Goal: Task Accomplishment & Management: Complete application form

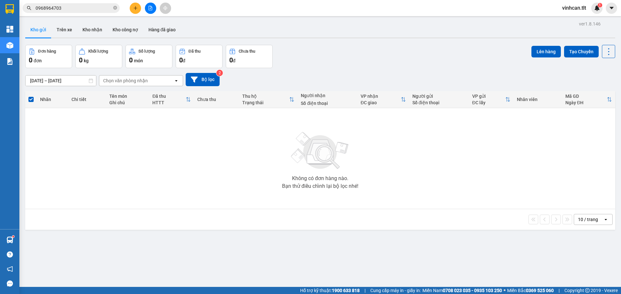
click at [129, 7] on div at bounding box center [150, 8] width 48 height 11
click at [140, 6] on button at bounding box center [135, 8] width 11 height 11
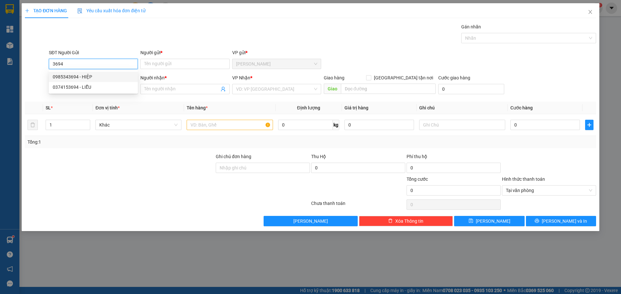
click at [104, 80] on div "0985343694 - HIỆP" at bounding box center [93, 76] width 81 height 7
type input "0985343694"
type input "HIỆP"
type input "0985343694"
click at [106, 85] on input "SĐT Người Nhận *" at bounding box center [93, 89] width 89 height 10
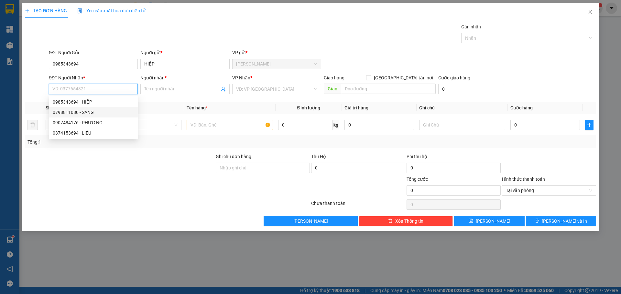
click at [101, 111] on div "0798811080 - SANG" at bounding box center [93, 112] width 81 height 7
type input "0798811080"
type input "SANG"
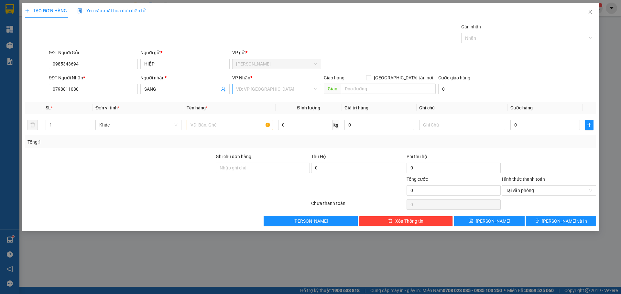
click at [242, 88] on input "search" at bounding box center [274, 89] width 77 height 10
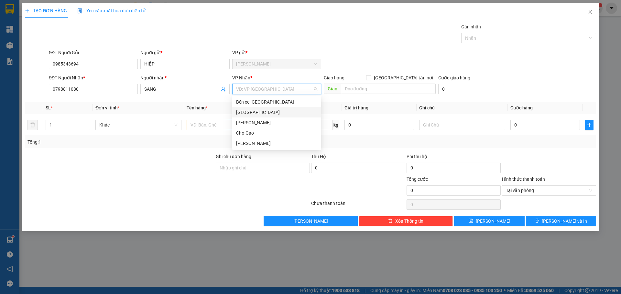
click at [239, 114] on div "[GEOGRAPHIC_DATA]" at bounding box center [276, 112] width 81 height 7
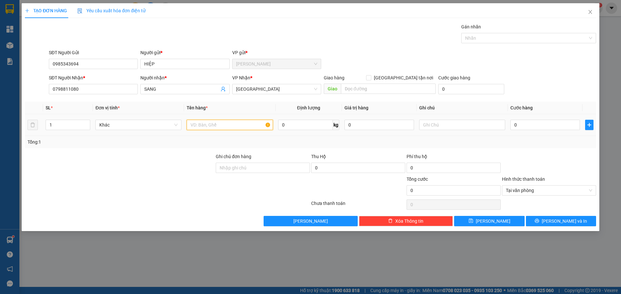
click at [212, 126] on input "text" at bounding box center [230, 125] width 86 height 10
paste input "Á"
type input "3BB CÁ"
click at [526, 125] on input "0" at bounding box center [544, 125] width 69 height 10
type input "7"
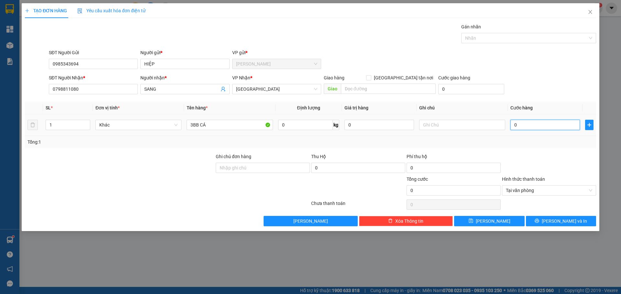
type input "7"
type input "75"
type input "75.000"
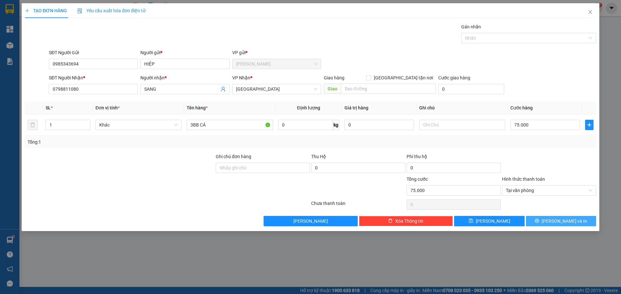
drag, startPoint x: 565, startPoint y: 216, endPoint x: 566, endPoint y: 219, distance: 3.3
click at [565, 216] on div "Transit Pickup Surcharge Ids Transit Deliver Surcharge Ids Transit Deliver Surc…" at bounding box center [310, 124] width 571 height 203
click at [567, 219] on span "[PERSON_NAME] và In" at bounding box center [563, 221] width 45 height 7
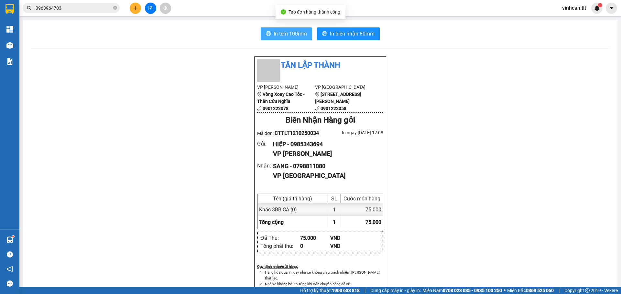
click at [293, 35] on span "In tem 100mm" at bounding box center [289, 34] width 33 height 8
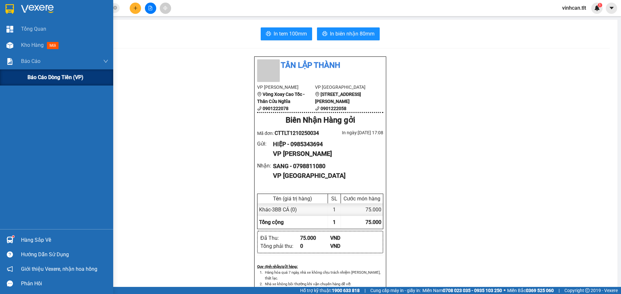
click at [31, 77] on span "Báo cáo dòng tiền (VP)" at bounding box center [55, 77] width 56 height 8
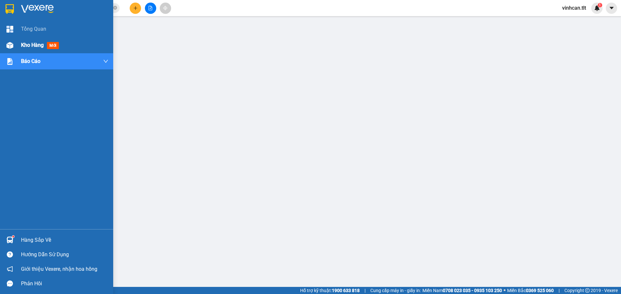
click at [14, 42] on div at bounding box center [9, 45] width 11 height 11
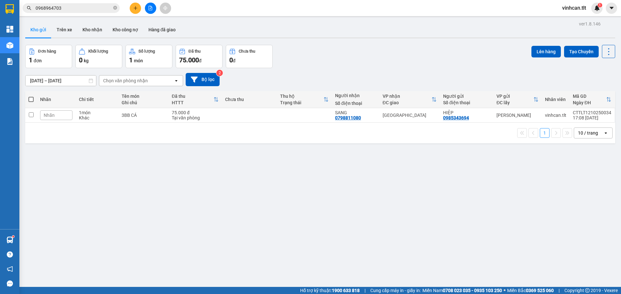
click at [33, 101] on span at bounding box center [30, 99] width 5 height 5
click at [31, 96] on input "checkbox" at bounding box center [31, 96] width 0 height 0
checkbox input "true"
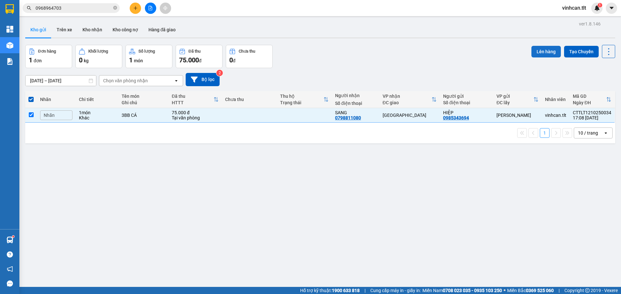
click at [531, 53] on button "Lên hàng" at bounding box center [545, 52] width 29 height 12
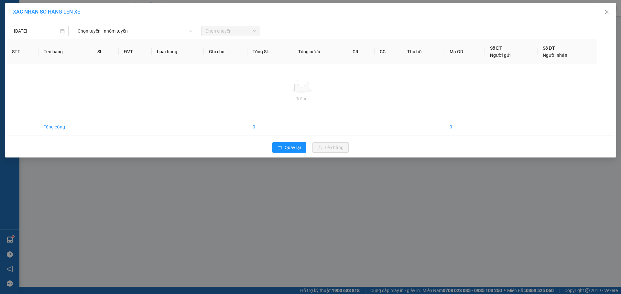
click at [95, 27] on span "Chọn tuyến - nhóm tuyến" at bounding box center [135, 31] width 115 height 10
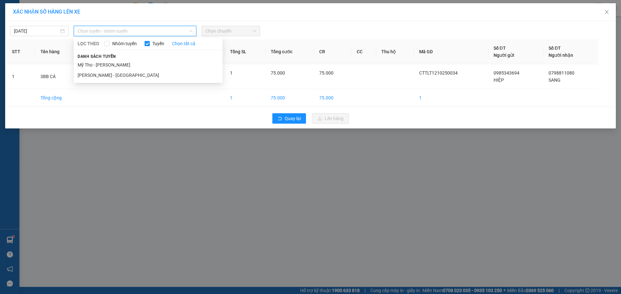
click at [134, 65] on li "Mỹ Tho - [PERSON_NAME]" at bounding box center [148, 65] width 149 height 10
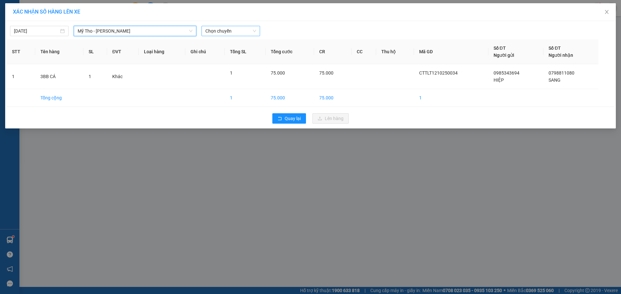
click at [245, 36] on div "Chọn chuyến" at bounding box center [230, 31] width 59 height 10
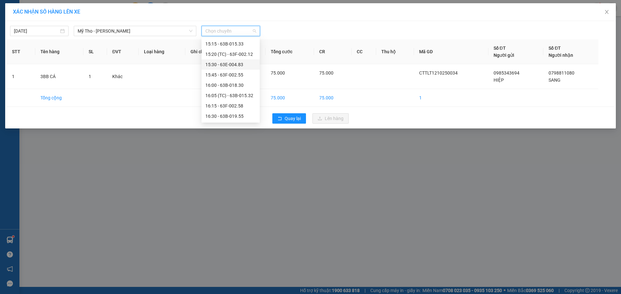
scroll to position [808, 0]
click at [249, 116] on div "17:00 - 63F-002.83" at bounding box center [230, 115] width 50 height 7
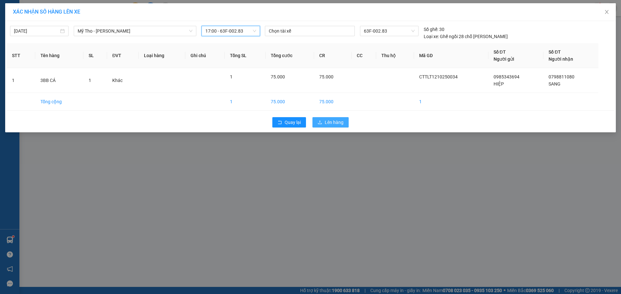
click at [335, 127] on button "Lên hàng" at bounding box center [330, 122] width 36 height 10
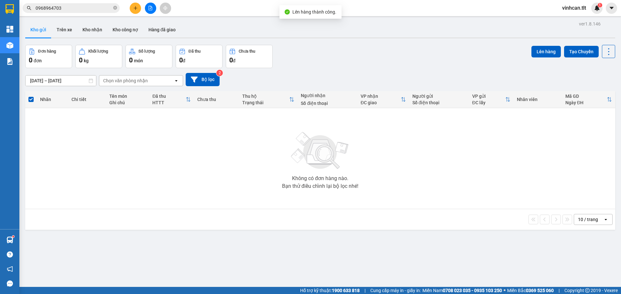
click at [153, 7] on button at bounding box center [150, 8] width 11 height 11
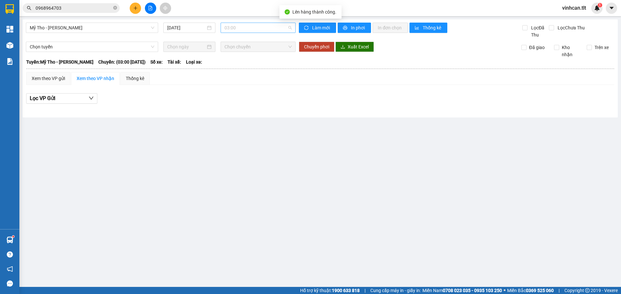
click at [241, 28] on span "03:00" at bounding box center [257, 28] width 67 height 10
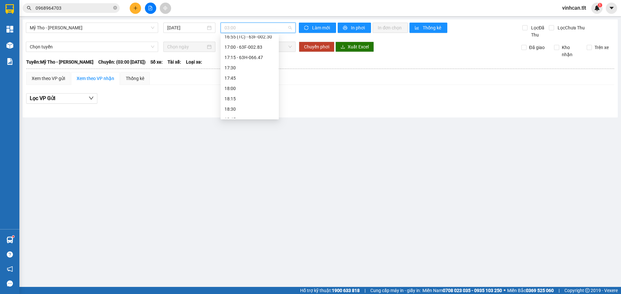
scroll to position [840, 0]
click at [252, 77] on div "17:00 - 63F-002.83" at bounding box center [249, 79] width 50 height 7
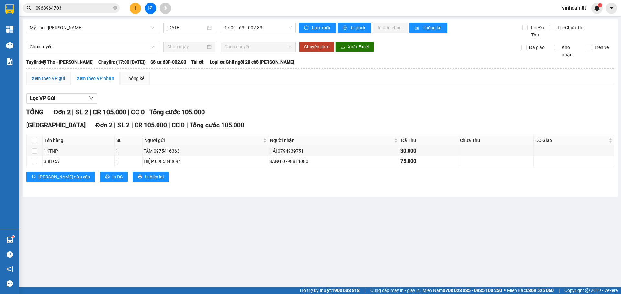
click at [49, 77] on div "Xem theo VP gửi" at bounding box center [48, 78] width 33 height 7
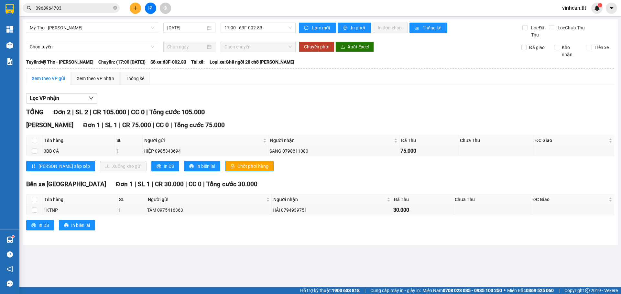
click at [237, 167] on span "Chốt phơi hàng" at bounding box center [252, 166] width 31 height 7
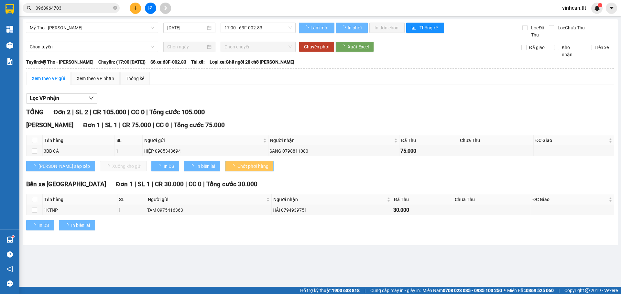
click at [237, 167] on span "Chốt phơi hàng" at bounding box center [252, 166] width 31 height 7
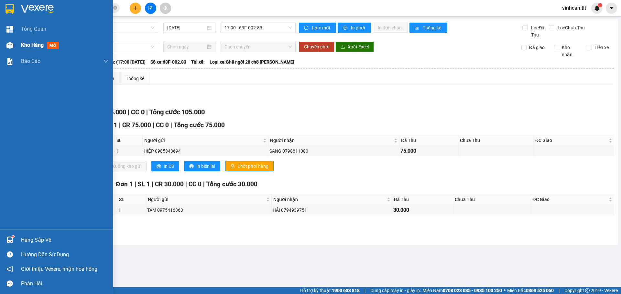
click at [30, 37] on div "Kho hàng mới" at bounding box center [64, 45] width 87 height 16
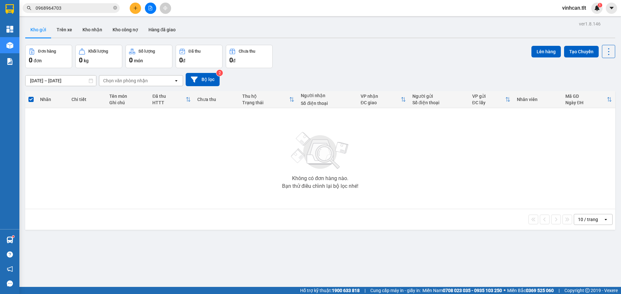
click at [135, 5] on button at bounding box center [135, 8] width 11 height 11
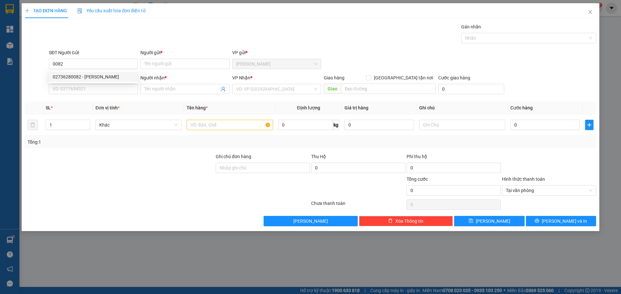
click at [87, 82] on div "02736280082 02736280082 - [PERSON_NAME]" at bounding box center [93, 76] width 89 height 13
click at [97, 63] on input "0082" at bounding box center [93, 64] width 89 height 10
click at [95, 77] on div "02736280082 - [PERSON_NAME]" at bounding box center [93, 76] width 81 height 7
type input "02736280082"
type input "THANH"
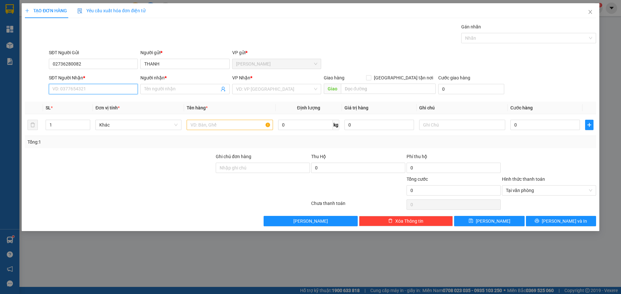
click at [93, 90] on input "SĐT Người Nhận *" at bounding box center [93, 89] width 89 height 10
click at [102, 112] on div "0938846663 - DIỄM" at bounding box center [93, 112] width 81 height 7
type input "0938846663"
type input "DIỄM"
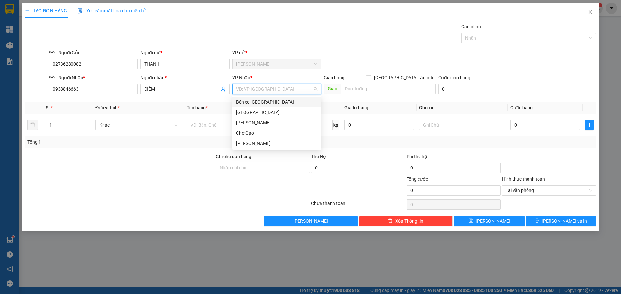
click at [288, 91] on input "search" at bounding box center [274, 89] width 77 height 10
click at [245, 115] on div "[GEOGRAPHIC_DATA]" at bounding box center [276, 112] width 81 height 7
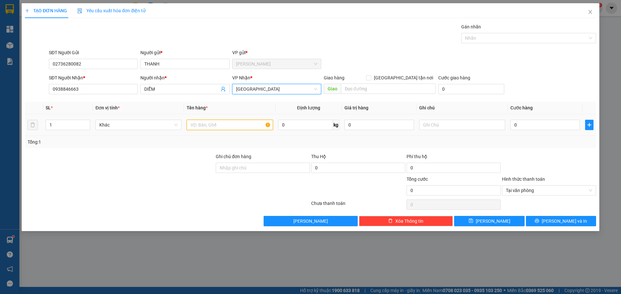
click at [233, 125] on input "text" at bounding box center [230, 125] width 86 height 10
type input "1 HNP"
click at [526, 118] on td "0" at bounding box center [545, 125] width 75 height 22
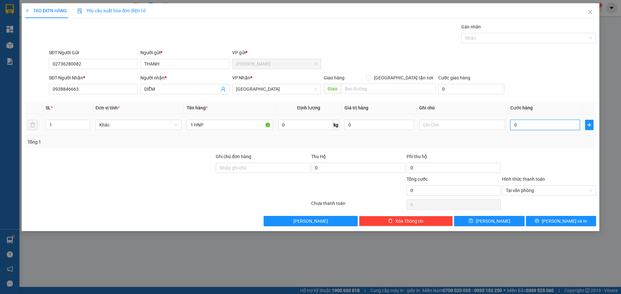
click at [529, 123] on input "0" at bounding box center [544, 125] width 69 height 10
type input "2"
type input "20"
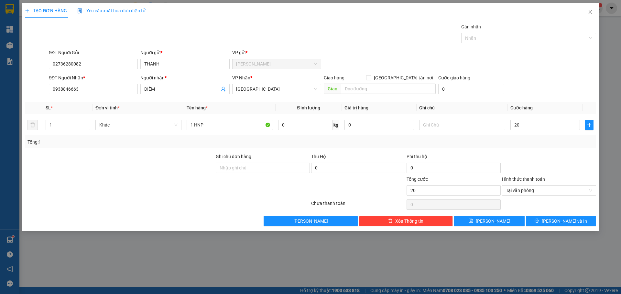
type input "20.000"
click at [549, 87] on div "SĐT Người Nhận * 0938846663 Người nhận * DIỄM VP Nhận * [GEOGRAPHIC_DATA] Giao …" at bounding box center [323, 85] width 550 height 23
click at [590, 220] on button "[PERSON_NAME] và In" at bounding box center [561, 221] width 70 height 10
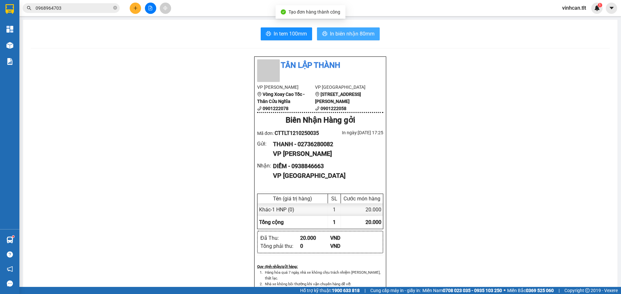
click at [344, 29] on button "In biên nhận 80mm" at bounding box center [348, 33] width 63 height 13
click at [278, 27] on div "In tem 100mm In biên nhận 80mm Tân Lập Thành VP Cao Tốc Vòng Xoay Cao Tốc - Thâ…" at bounding box center [320, 281] width 594 height 523
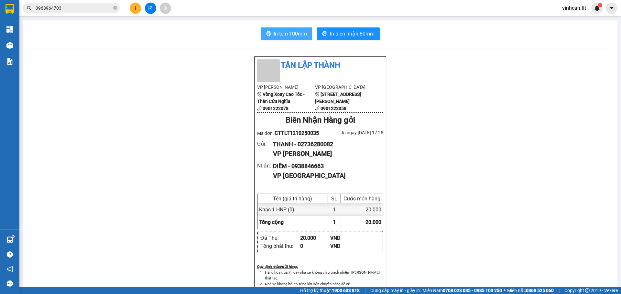
click at [278, 31] on span "In tem 100mm" at bounding box center [289, 34] width 33 height 8
click at [303, 34] on span "In tem 100mm" at bounding box center [289, 34] width 33 height 8
click at [138, 6] on button at bounding box center [135, 8] width 11 height 11
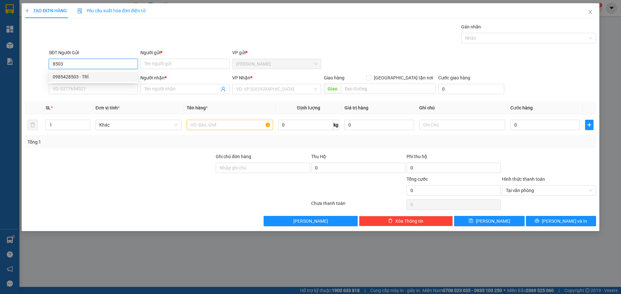
click at [95, 79] on div "0985428503 - TRÍ" at bounding box center [93, 76] width 81 height 7
type input "0985428503"
type input "TRÍ"
type input "0985428503"
click at [85, 91] on input "SĐT Người Nhận *" at bounding box center [93, 89] width 89 height 10
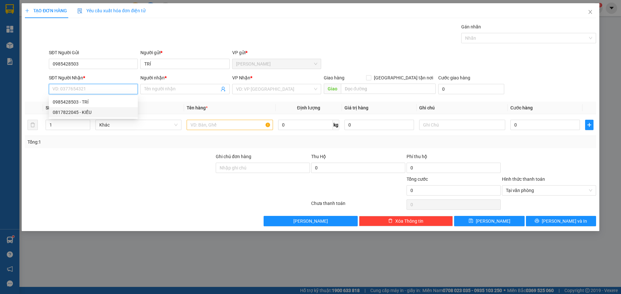
click at [82, 112] on div "0817822045 - KIỀU" at bounding box center [93, 112] width 81 height 7
type input "0817822045"
type input "KIỀU"
drag, startPoint x: 250, startPoint y: 94, endPoint x: 252, endPoint y: 91, distance: 4.7
click at [250, 94] on div "VP Nhận * VD: VP [GEOGRAPHIC_DATA]" at bounding box center [276, 85] width 89 height 23
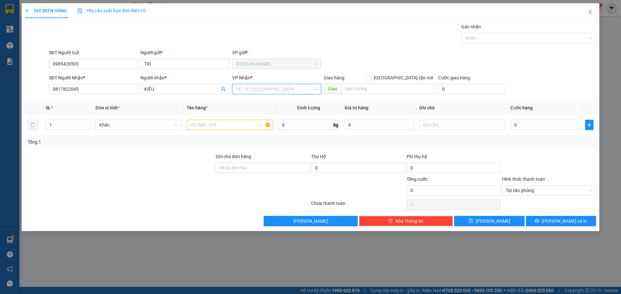
click at [253, 89] on input "search" at bounding box center [274, 89] width 77 height 10
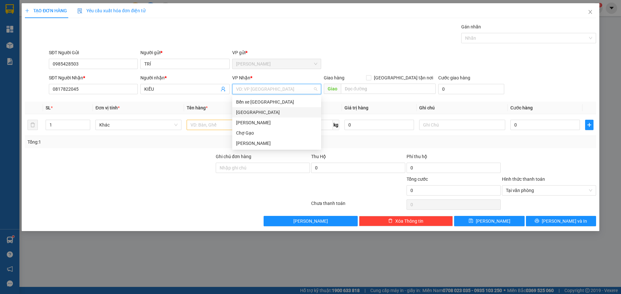
click at [246, 112] on div "[GEOGRAPHIC_DATA]" at bounding box center [276, 112] width 81 height 7
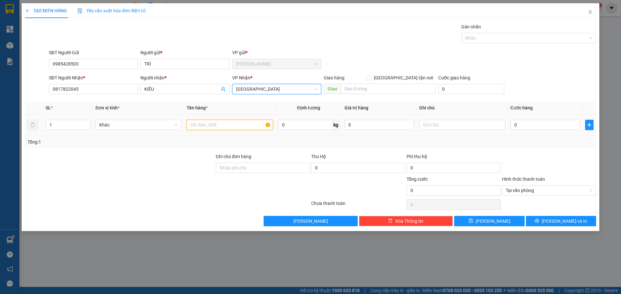
click at [234, 122] on input "text" at bounding box center [230, 125] width 86 height 10
type input "2 TNP"
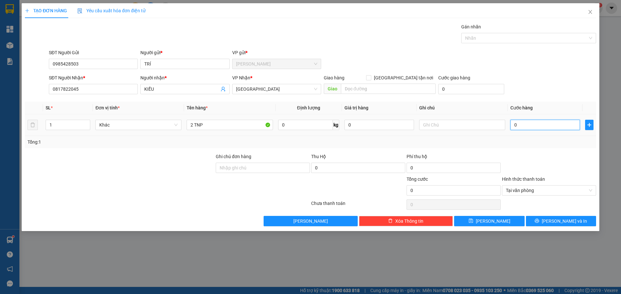
click at [538, 124] on input "0" at bounding box center [544, 125] width 69 height 10
type input "9"
type input "90"
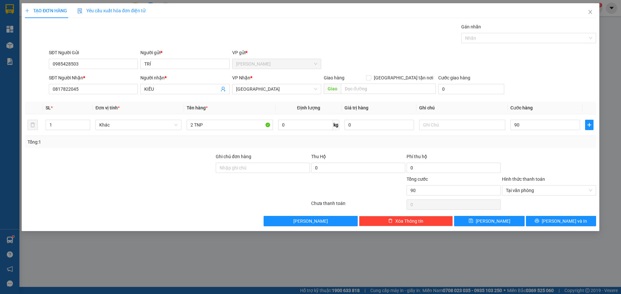
type input "90.000"
click at [539, 99] on div "Transit Pickup Surcharge Ids Transit Deliver Surcharge Ids Transit Deliver Surc…" at bounding box center [310, 124] width 571 height 203
type input "90.000"
click at [582, 216] on button "[PERSON_NAME] và In" at bounding box center [561, 221] width 70 height 10
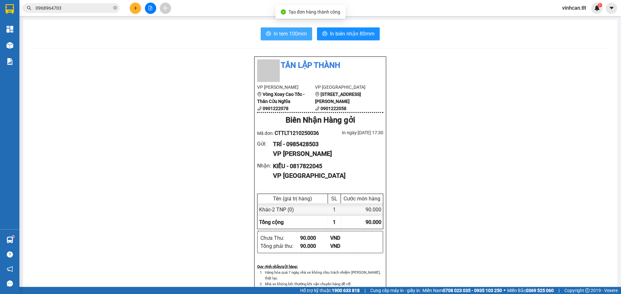
click at [285, 36] on span "In tem 100mm" at bounding box center [289, 34] width 33 height 8
click at [282, 28] on button "In tem 100mm" at bounding box center [286, 33] width 51 height 13
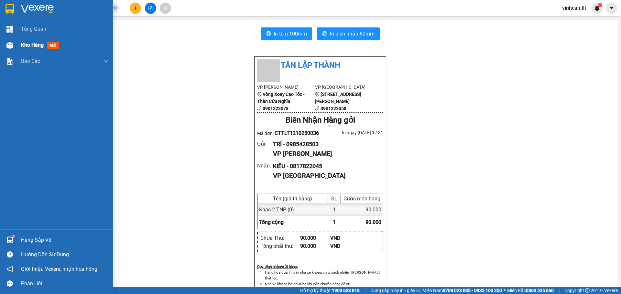
click at [13, 44] on div at bounding box center [9, 45] width 11 height 11
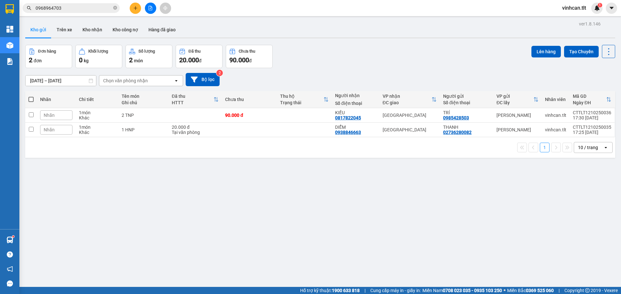
click at [32, 102] on label at bounding box center [30, 99] width 5 height 6
click at [31, 96] on input "checkbox" at bounding box center [31, 96] width 0 height 0
checkbox input "true"
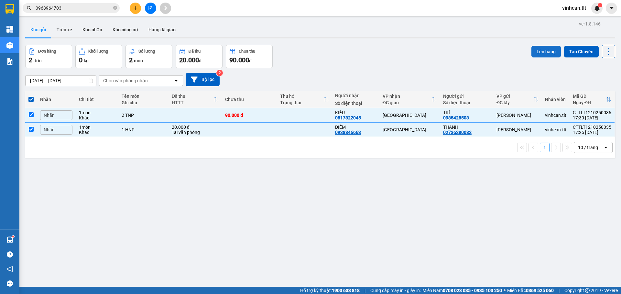
click at [533, 47] on button "Lên hàng" at bounding box center [545, 52] width 29 height 12
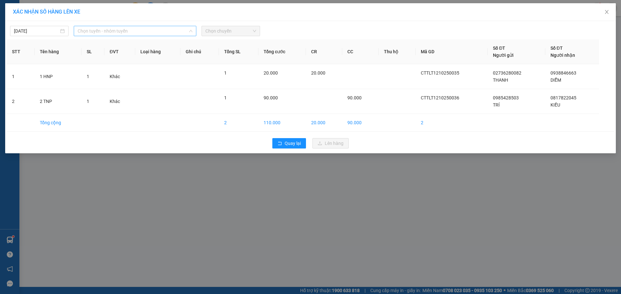
drag, startPoint x: 123, startPoint y: 27, endPoint x: 124, endPoint y: 42, distance: 14.6
click at [124, 28] on span "Chọn tuyến - nhóm tuyến" at bounding box center [135, 31] width 115 height 10
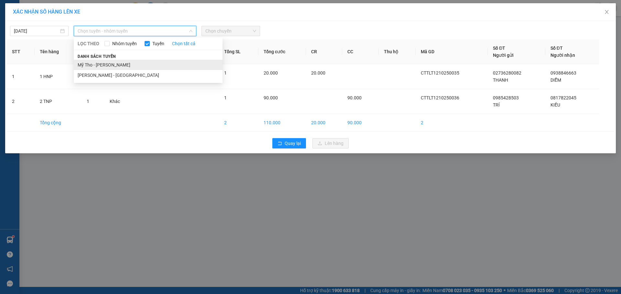
click at [114, 65] on li "Mỹ Tho - [PERSON_NAME]" at bounding box center [148, 65] width 149 height 10
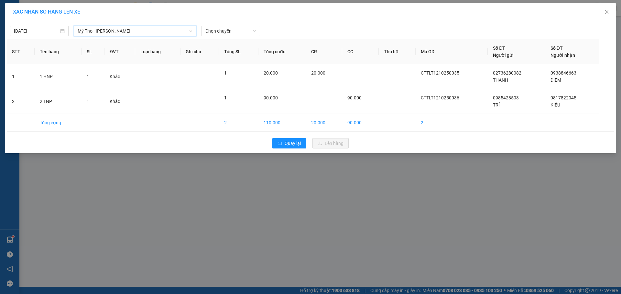
click at [219, 36] on div "[DATE] [GEOGRAPHIC_DATA] - [PERSON_NAME][GEOGRAPHIC_DATA] - [GEOGRAPHIC_DATA] L…" at bounding box center [310, 87] width 610 height 133
click at [221, 32] on span "Chọn chuyến" at bounding box center [230, 31] width 51 height 10
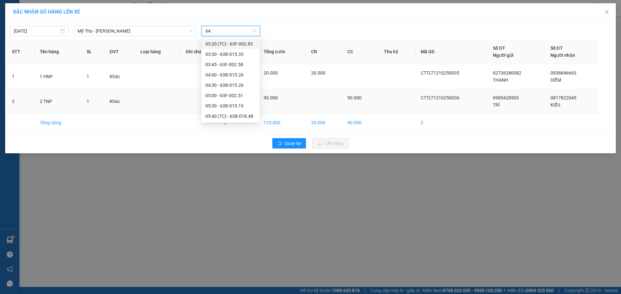
type input "647"
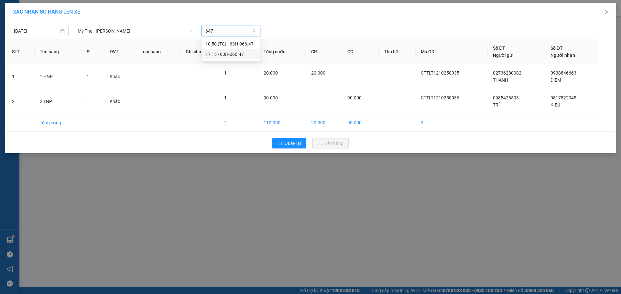
click at [209, 56] on div "17:15 - 63H-066.47" at bounding box center [230, 54] width 50 height 7
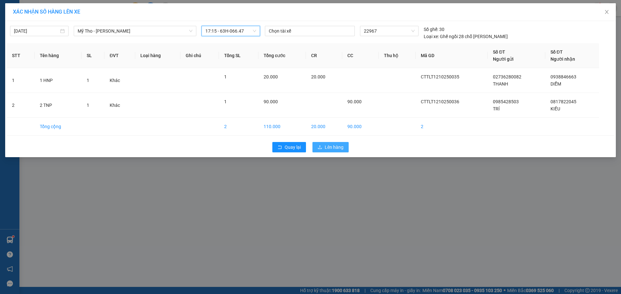
click at [316, 149] on button "Lên hàng" at bounding box center [330, 147] width 36 height 10
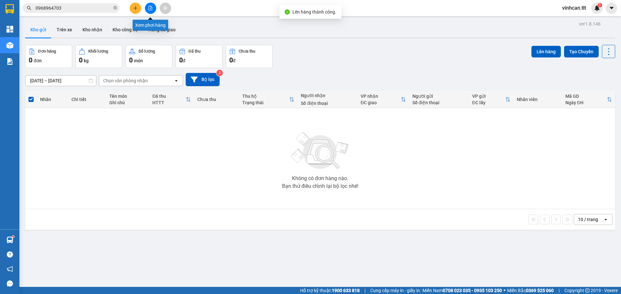
click at [152, 8] on icon "file-add" at bounding box center [150, 8] width 5 height 5
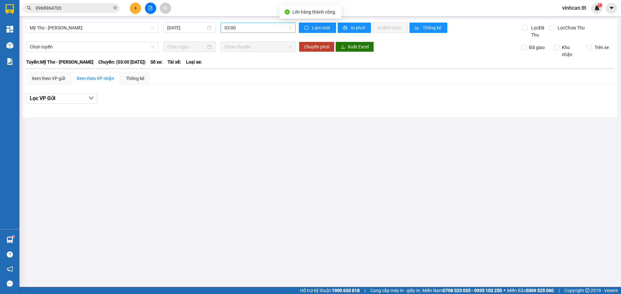
click at [252, 27] on span "03:00" at bounding box center [257, 28] width 67 height 10
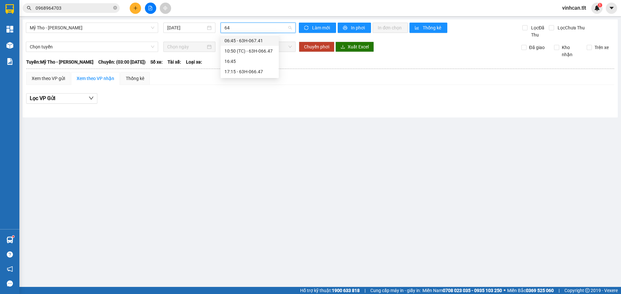
type input "647"
click at [244, 51] on div "17:15 - 63H-066.47" at bounding box center [249, 51] width 50 height 7
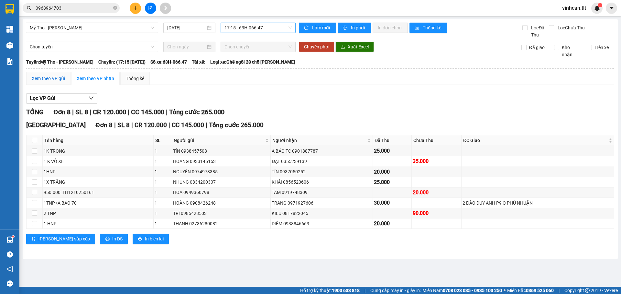
click at [43, 77] on div "Xem theo VP gửi" at bounding box center [48, 78] width 33 height 7
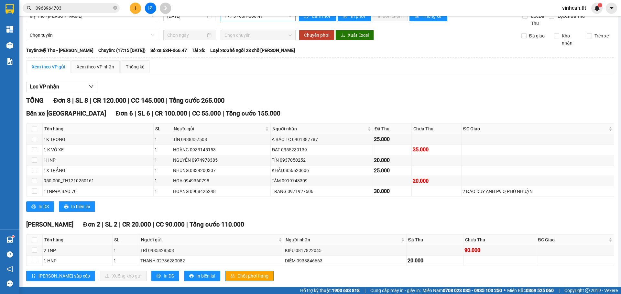
scroll to position [24, 0]
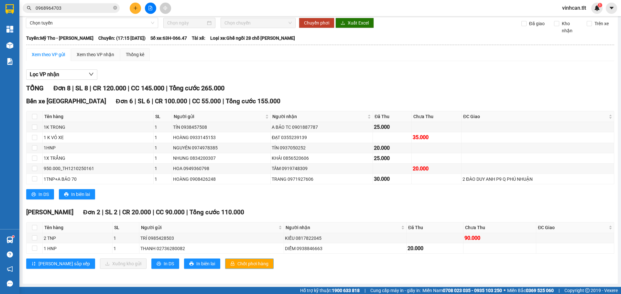
click at [237, 262] on span "Chốt phơi hàng" at bounding box center [252, 264] width 31 height 7
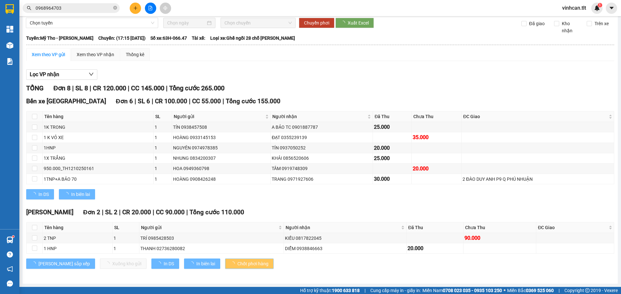
click at [237, 262] on span "Chốt phơi hàng" at bounding box center [252, 264] width 31 height 7
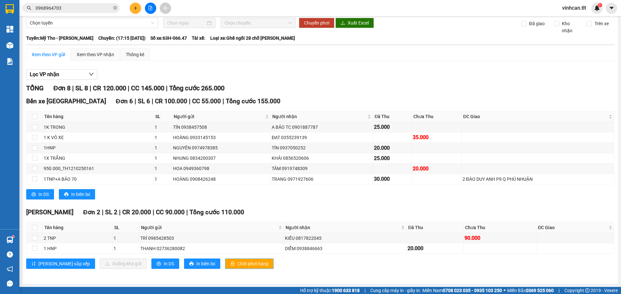
click at [237, 262] on span "Chốt phơi hàng" at bounding box center [252, 264] width 31 height 7
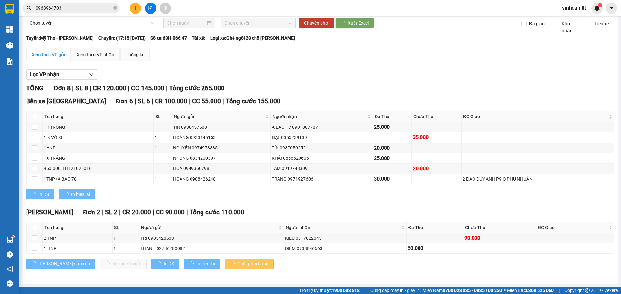
click at [237, 262] on span "Chốt phơi hàng" at bounding box center [252, 264] width 31 height 7
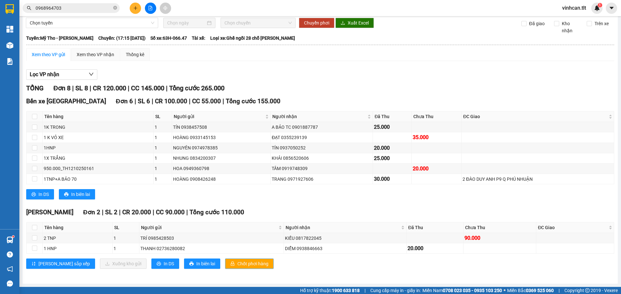
click at [225, 262] on button "Chốt phơi hàng" at bounding box center [249, 264] width 48 height 10
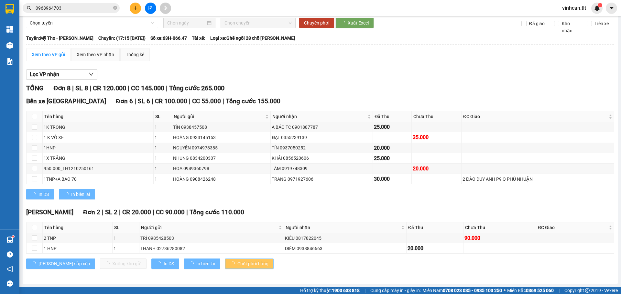
click at [230, 262] on span "loading" at bounding box center [233, 264] width 7 height 5
click at [225, 262] on button "Chốt phơi hàng" at bounding box center [249, 264] width 48 height 10
click at [230, 262] on span "loading" at bounding box center [233, 264] width 7 height 5
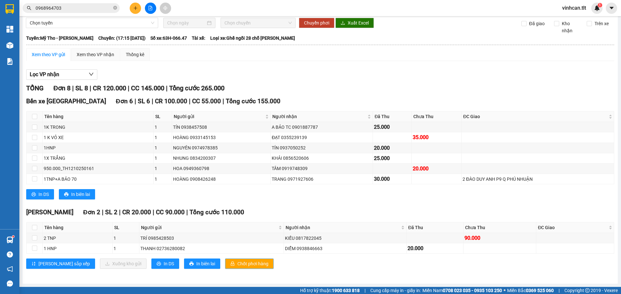
click at [225, 262] on button "Chốt phơi hàng" at bounding box center [249, 264] width 48 height 10
drag, startPoint x: 209, startPoint y: 262, endPoint x: 91, endPoint y: 113, distance: 190.6
click at [225, 262] on button "Chốt phơi hàng" at bounding box center [249, 264] width 48 height 10
click at [138, 8] on button at bounding box center [135, 8] width 11 height 11
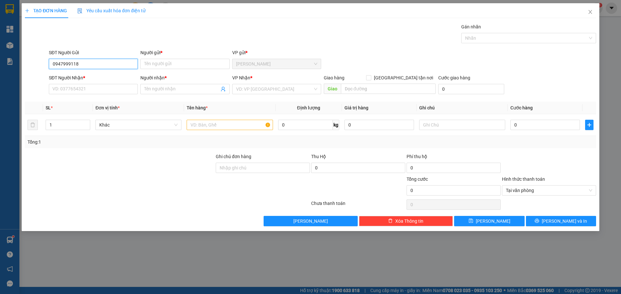
click at [63, 64] on input "0947999118" at bounding box center [93, 64] width 89 height 10
click at [71, 64] on input "0947999118" at bounding box center [93, 64] width 89 height 10
click at [62, 65] on input "0947999118" at bounding box center [93, 64] width 89 height 10
click at [70, 67] on input "0947999118" at bounding box center [93, 64] width 89 height 10
click at [79, 66] on input "0947999118" at bounding box center [93, 64] width 89 height 10
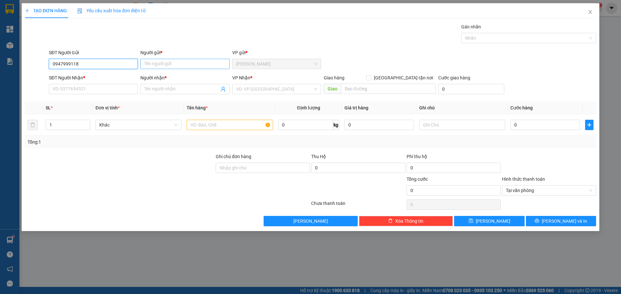
type input "0947999118"
click at [159, 61] on input "Người gửi *" at bounding box center [184, 64] width 89 height 10
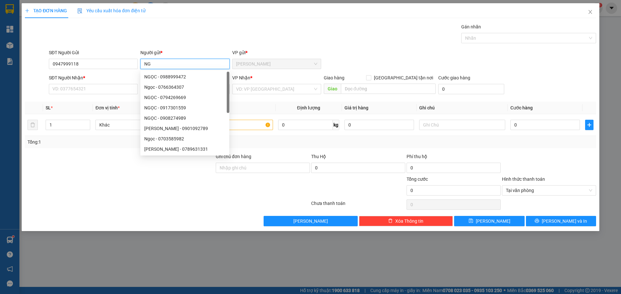
paste input "ỌC"
type input "NGỌC"
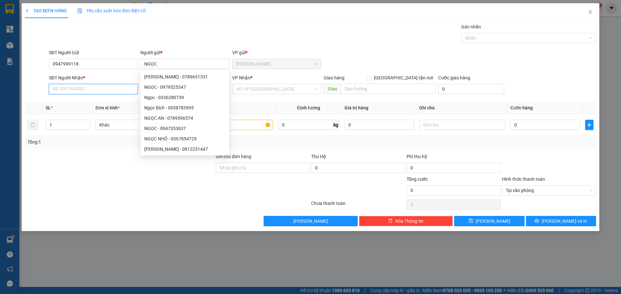
click at [107, 91] on input "SĐT Người Nhận *" at bounding box center [93, 89] width 89 height 10
drag, startPoint x: 157, startPoint y: 67, endPoint x: 140, endPoint y: 67, distance: 16.8
click at [140, 67] on input "NGỌC" at bounding box center [184, 64] width 89 height 10
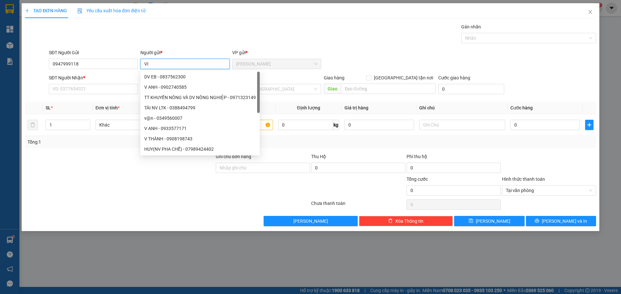
paste input "Ê"
paste input "ỆT"
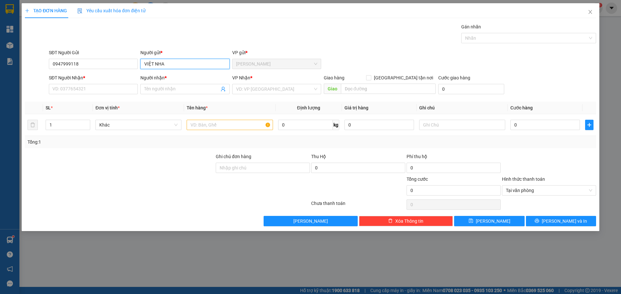
type input "VIỆT NHA"
click at [100, 94] on input "SĐT Người Nhận *" at bounding box center [93, 89] width 89 height 10
type input "0898690905"
click at [151, 89] on input "Người nhận *" at bounding box center [181, 89] width 75 height 7
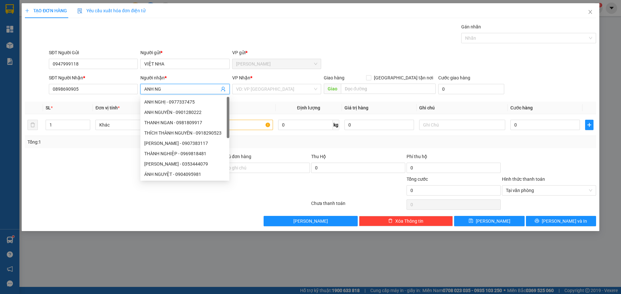
paste input "ỌC"
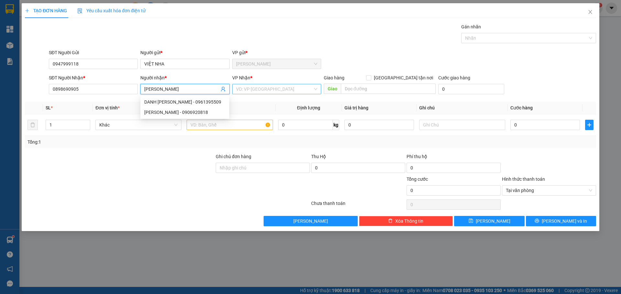
type input "[PERSON_NAME]"
click at [272, 90] on input "search" at bounding box center [274, 89] width 77 height 10
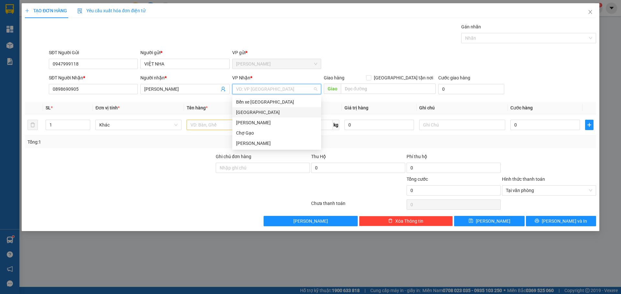
click at [240, 117] on div "[GEOGRAPHIC_DATA]" at bounding box center [276, 112] width 89 height 10
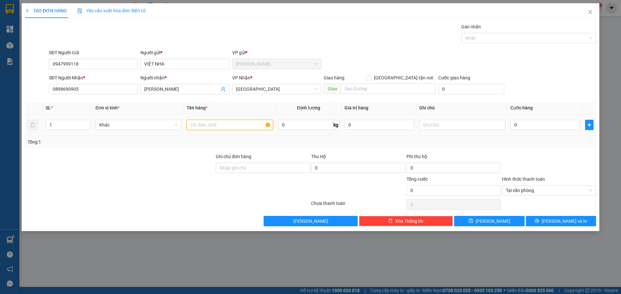
click at [228, 126] on input "text" at bounding box center [230, 125] width 86 height 10
type input "1 HNP"
click at [517, 123] on input "0" at bounding box center [544, 125] width 69 height 10
type input "2"
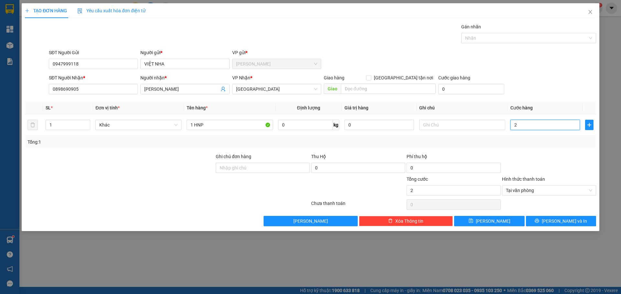
type input "20"
type input "20.000"
click at [553, 162] on div at bounding box center [548, 164] width 95 height 23
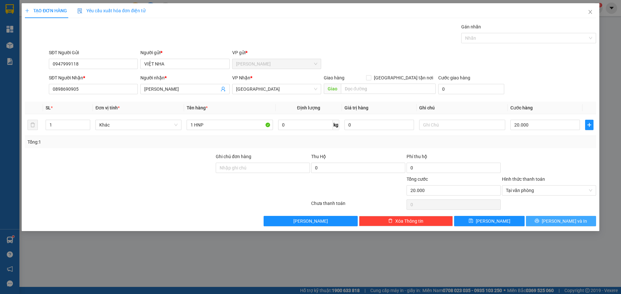
drag, startPoint x: 585, startPoint y: 216, endPoint x: 574, endPoint y: 211, distance: 12.3
click at [584, 217] on button "[PERSON_NAME] và In" at bounding box center [561, 221] width 70 height 10
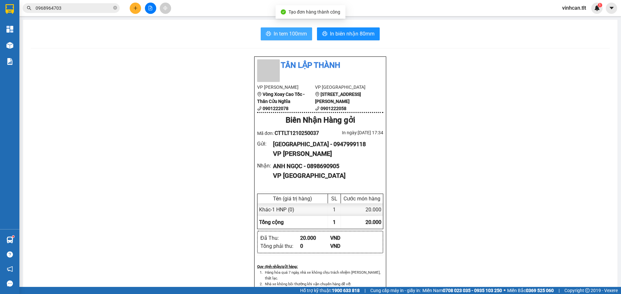
click at [304, 35] on span "In tem 100mm" at bounding box center [289, 34] width 33 height 8
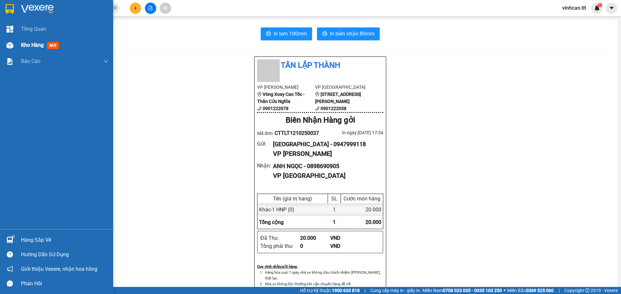
click at [1, 48] on div "Kho hàng mới" at bounding box center [56, 45] width 113 height 16
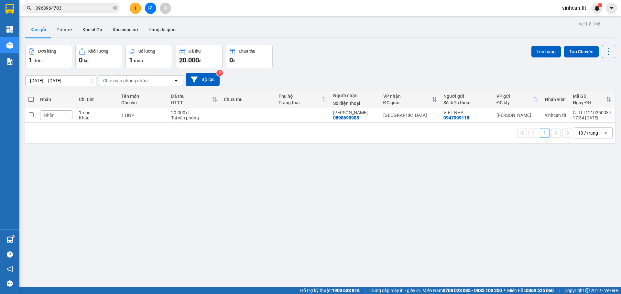
click at [39, 101] on th "Nhãn" at bounding box center [56, 99] width 39 height 17
click at [34, 100] on th at bounding box center [31, 99] width 12 height 17
click at [31, 102] on label at bounding box center [30, 99] width 5 height 6
click at [31, 96] on input "checkbox" at bounding box center [31, 96] width 0 height 0
checkbox input "true"
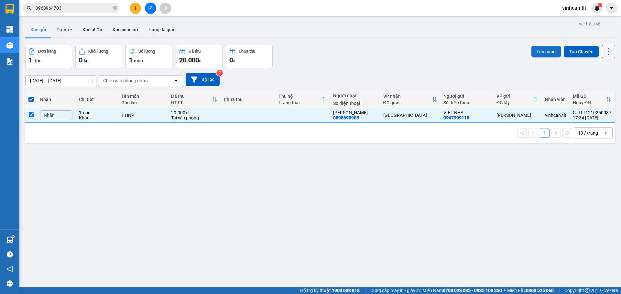
click at [549, 51] on button "Lên hàng" at bounding box center [545, 52] width 29 height 12
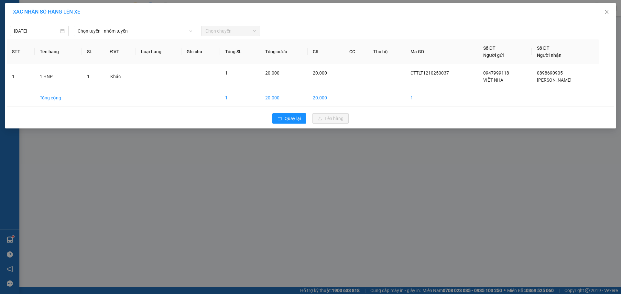
click at [161, 28] on span "Chọn tuyến - nhóm tuyến" at bounding box center [135, 31] width 115 height 10
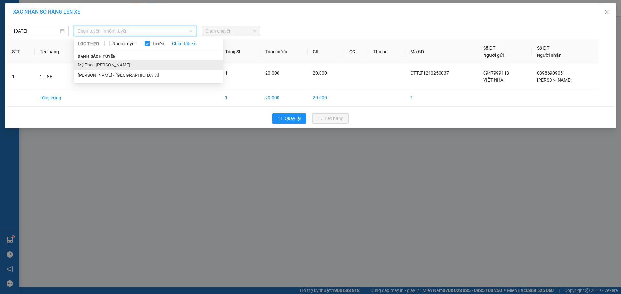
click at [145, 62] on li "Mỹ Tho - [PERSON_NAME]" at bounding box center [148, 65] width 149 height 10
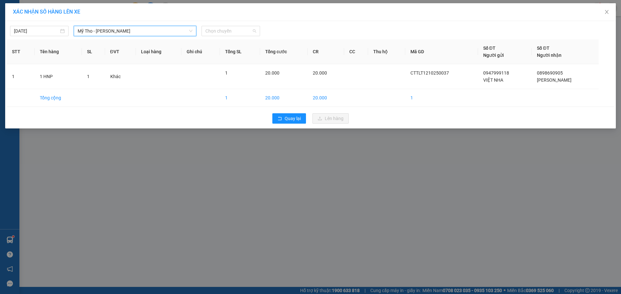
drag, startPoint x: 211, startPoint y: 30, endPoint x: 217, endPoint y: 53, distance: 24.0
click at [212, 30] on span "Chọn chuyến" at bounding box center [230, 31] width 51 height 10
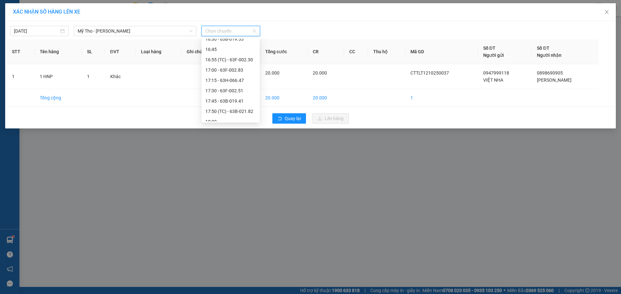
scroll to position [840, 0]
click at [247, 49] on div "16:30 - 63B-019.55" at bounding box center [230, 51] width 50 height 7
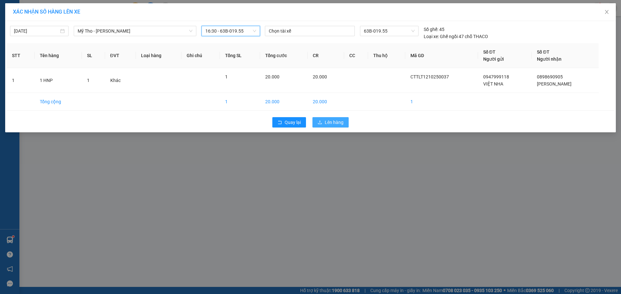
click at [324, 123] on button "Lên hàng" at bounding box center [330, 122] width 36 height 10
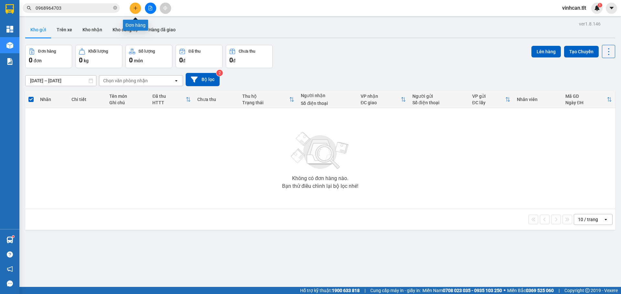
click at [137, 9] on icon "plus" at bounding box center [135, 8] width 5 height 5
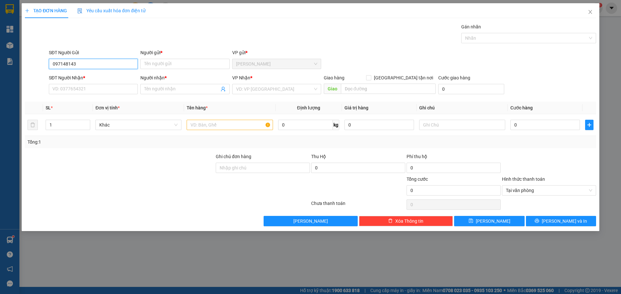
type input "0971481437"
click at [115, 74] on div "0971481437 - NHƯ" at bounding box center [93, 76] width 81 height 7
type input "NHƯ"
type input "0971481437"
click at [107, 87] on input "SĐT Người Nhận *" at bounding box center [93, 89] width 89 height 10
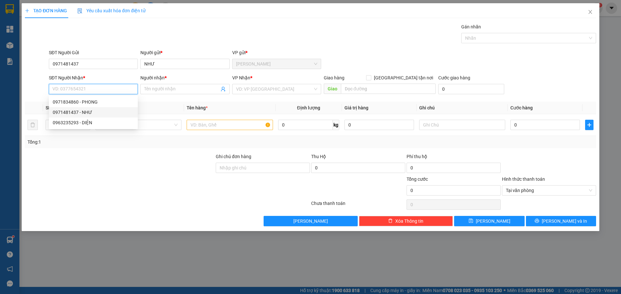
click at [80, 111] on div "0971481437 - NHƯ" at bounding box center [93, 112] width 81 height 7
type input "0971481437"
type input "NHƯ"
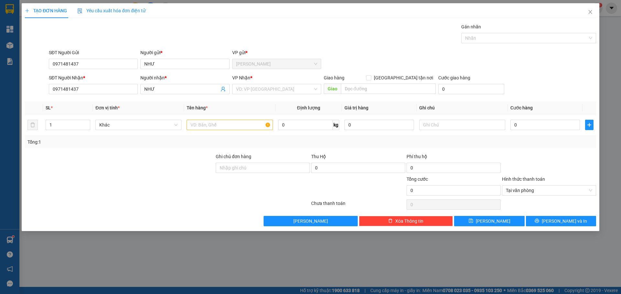
drag, startPoint x: 236, startPoint y: 90, endPoint x: 237, endPoint y: 94, distance: 4.5
click at [237, 90] on input "search" at bounding box center [274, 89] width 77 height 10
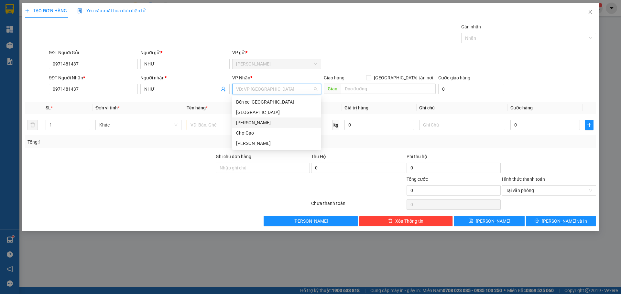
click at [240, 119] on div "[PERSON_NAME]" at bounding box center [276, 123] width 89 height 10
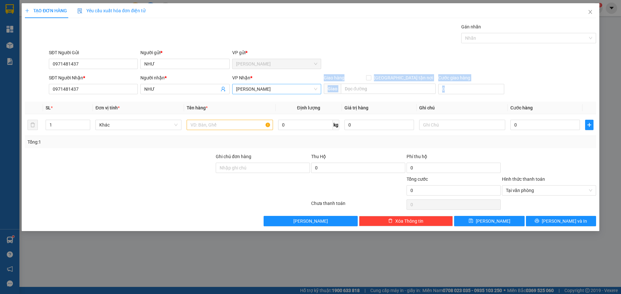
drag, startPoint x: 239, startPoint y: 97, endPoint x: 241, endPoint y: 87, distance: 10.7
click at [240, 91] on div "Transit Pickup Surcharge Ids Transit Deliver Surcharge Ids Transit Deliver Surc…" at bounding box center [310, 124] width 571 height 203
click at [242, 86] on span "[PERSON_NAME]" at bounding box center [276, 89] width 81 height 10
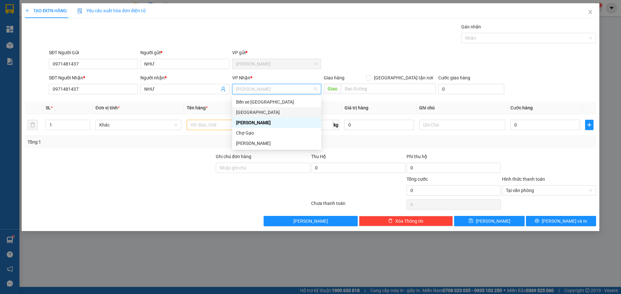
click at [244, 111] on div "[GEOGRAPHIC_DATA]" at bounding box center [276, 112] width 81 height 7
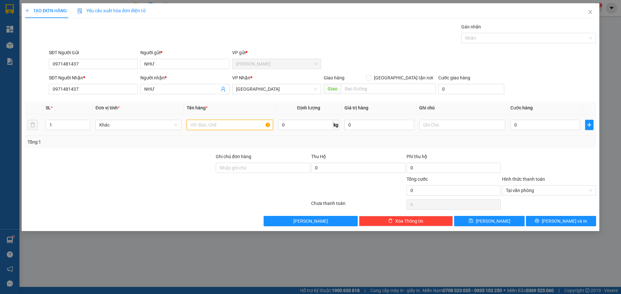
click at [235, 123] on input "text" at bounding box center [230, 125] width 86 height 10
paste input "ÌA"
paste input "Ơ"
type input "1 BÌA SƠ MI"
click at [522, 123] on input "0" at bounding box center [544, 125] width 69 height 10
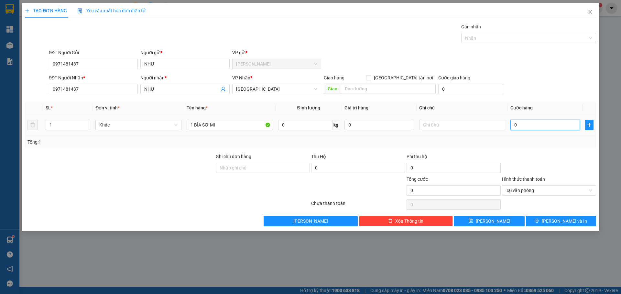
type input "2"
type input "25"
type input "25.000"
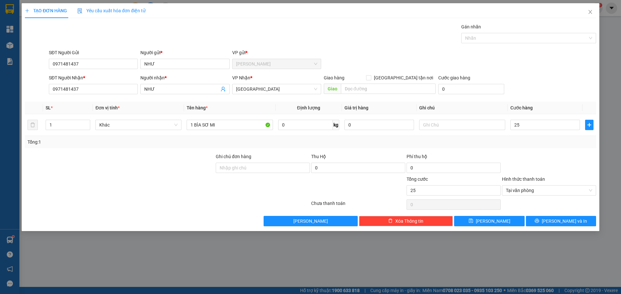
type input "25.000"
click at [510, 83] on div "SĐT Người Nhận * 0971481437 Người nhận * NHƯ VP Nhận * [GEOGRAPHIC_DATA] Giao h…" at bounding box center [323, 85] width 550 height 23
click at [566, 221] on span "[PERSON_NAME] và In" at bounding box center [563, 221] width 45 height 7
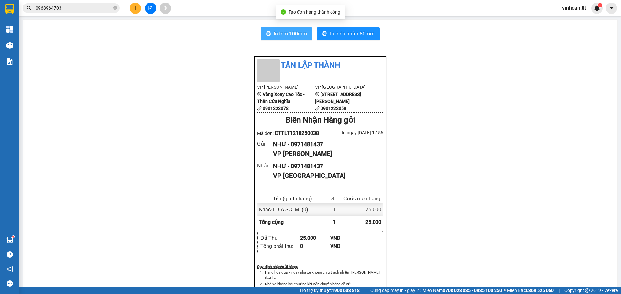
click at [293, 40] on button "In tem 100mm" at bounding box center [286, 33] width 51 height 13
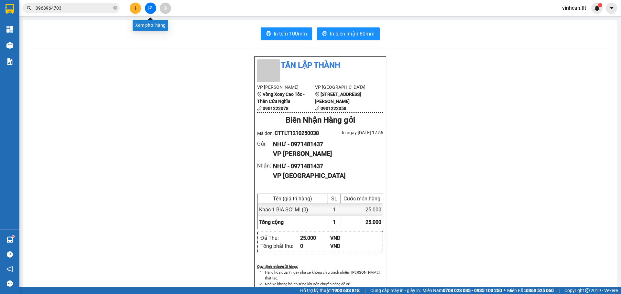
click at [151, 7] on icon "file-add" at bounding box center [150, 8] width 5 height 5
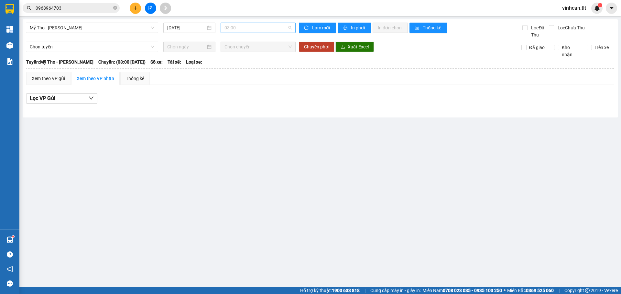
click at [241, 29] on span "03:00" at bounding box center [257, 28] width 67 height 10
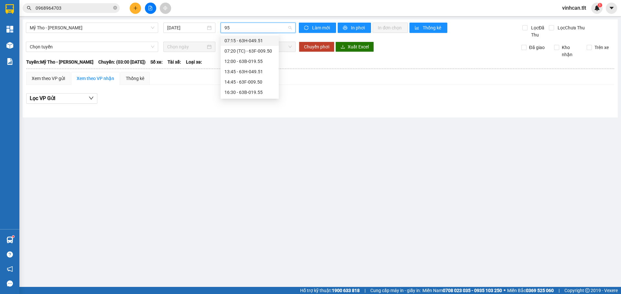
type input "955"
click at [244, 51] on div "16:30 - 63B-019.55" at bounding box center [249, 51] width 50 height 7
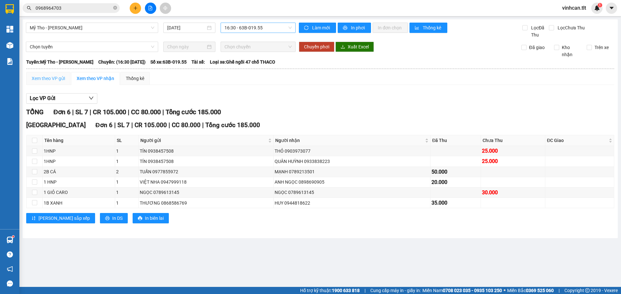
click at [55, 83] on div "Xem theo VP gửi" at bounding box center [48, 78] width 44 height 13
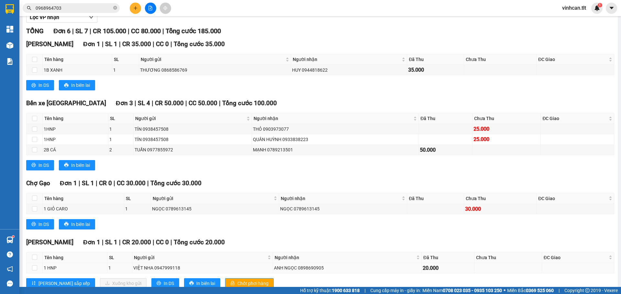
scroll to position [101, 0]
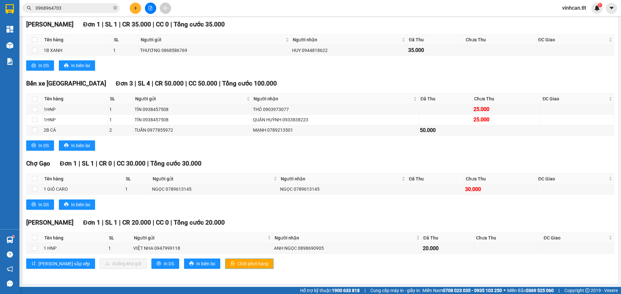
click at [231, 259] on button "Chốt phơi hàng" at bounding box center [249, 264] width 48 height 10
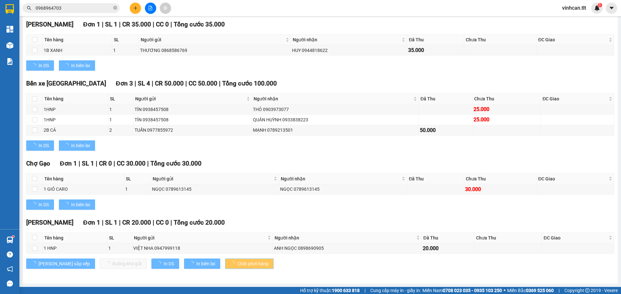
click at [231, 259] on button "Chốt phơi hàng" at bounding box center [249, 264] width 48 height 10
click at [230, 259] on button "Chốt phơi hàng" at bounding box center [249, 264] width 48 height 10
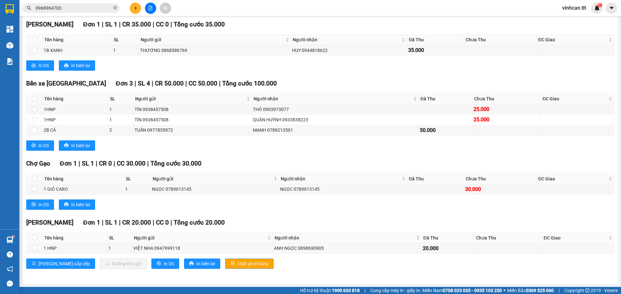
click at [229, 259] on button "Chốt phơi hàng" at bounding box center [249, 264] width 48 height 10
click at [228, 259] on button "Chốt phơi hàng" at bounding box center [249, 264] width 48 height 10
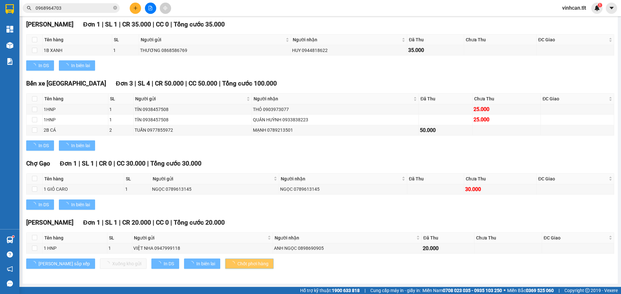
click at [228, 259] on button "Chốt phơi hàng" at bounding box center [249, 264] width 48 height 10
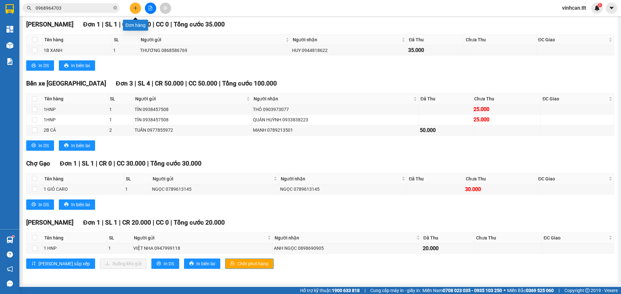
click at [134, 11] on button at bounding box center [135, 8] width 11 height 11
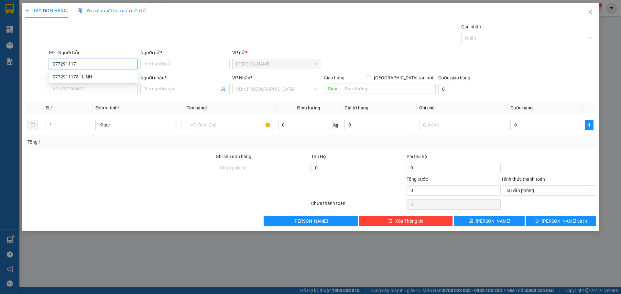
type input "0772911171"
click at [81, 81] on div "0772911171 - HUY" at bounding box center [93, 77] width 89 height 10
type input "HUY"
type input "0772911171"
click at [84, 86] on input "SĐT Người Nhận *" at bounding box center [93, 89] width 89 height 10
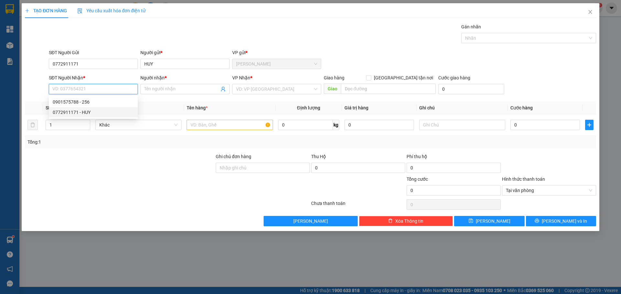
click at [87, 115] on div "0772911171 - HUY" at bounding box center [93, 112] width 81 height 7
type input "0772911171"
type input "HUY"
click at [265, 90] on input "search" at bounding box center [274, 89] width 77 height 10
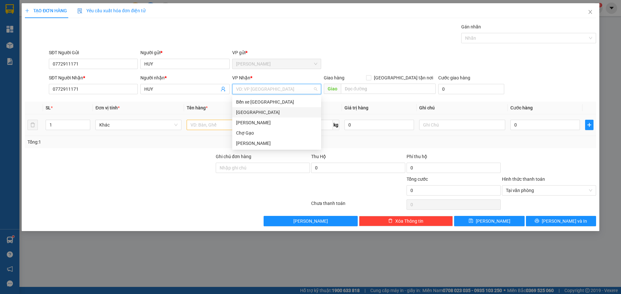
drag, startPoint x: 261, startPoint y: 110, endPoint x: 256, endPoint y: 116, distance: 8.0
click at [260, 111] on div "[GEOGRAPHIC_DATA]" at bounding box center [276, 112] width 81 height 7
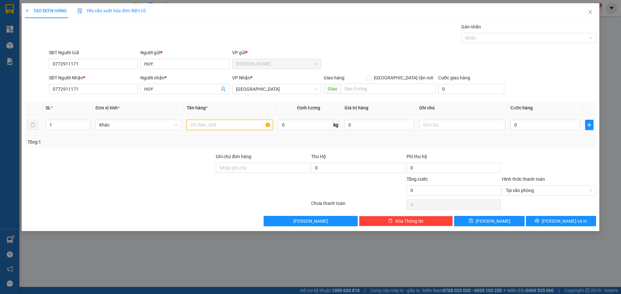
click at [240, 126] on input "text" at bounding box center [230, 125] width 86 height 10
type input "1 TNP"
click at [531, 125] on input "0" at bounding box center [544, 125] width 69 height 10
type input "3"
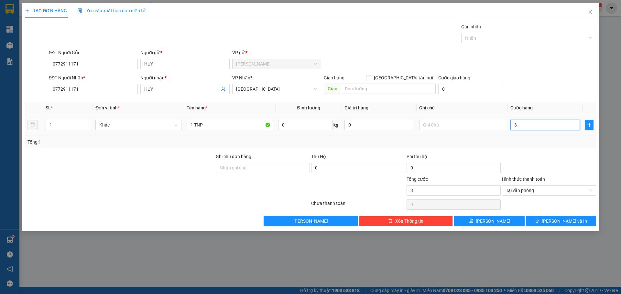
type input "30"
type input "30.000"
click at [529, 76] on div "SĐT Người Nhận * 0772911171 Người nhận * HUY VP Nhận * [GEOGRAPHIC_DATA] Giao h…" at bounding box center [323, 85] width 550 height 23
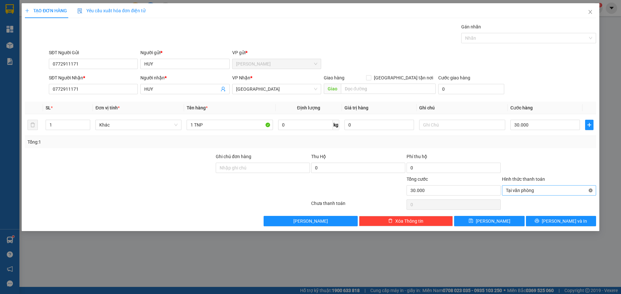
type input "30.000"
drag, startPoint x: 573, startPoint y: 222, endPoint x: 547, endPoint y: 201, distance: 33.5
click at [572, 222] on span "[PERSON_NAME] và In" at bounding box center [563, 221] width 45 height 7
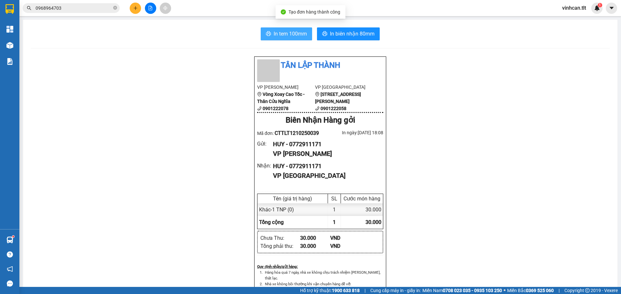
click at [306, 33] on button "In tem 100mm" at bounding box center [286, 33] width 51 height 13
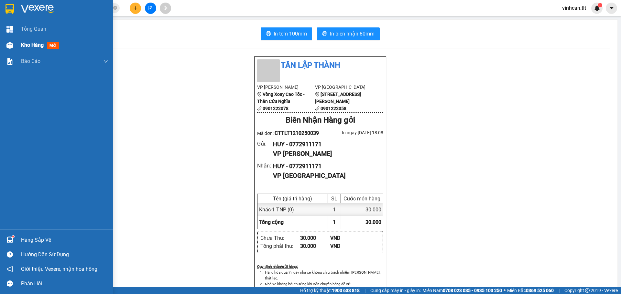
click at [0, 50] on div "Kho hàng mới" at bounding box center [56, 45] width 113 height 16
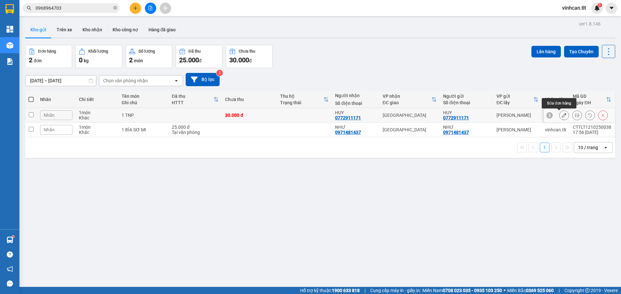
click at [559, 114] on button at bounding box center [563, 115] width 9 height 11
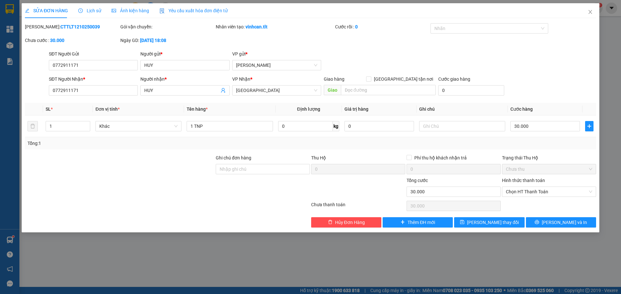
click at [299, 96] on div "VP Nhận * [GEOGRAPHIC_DATA]" at bounding box center [276, 87] width 89 height 23
click at [299, 92] on span "[GEOGRAPHIC_DATA]" at bounding box center [276, 91] width 81 height 10
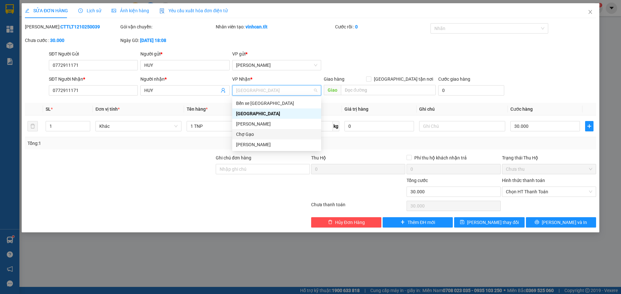
click at [261, 137] on div "Chợ Gạo" at bounding box center [276, 134] width 81 height 7
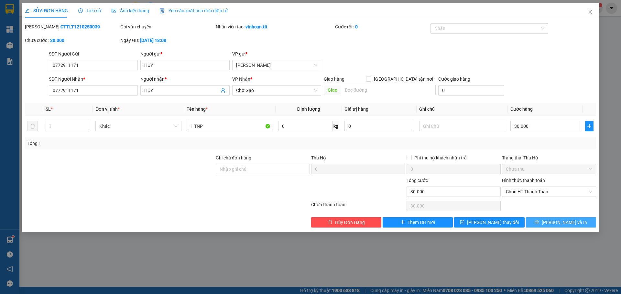
click at [544, 223] on button "[PERSON_NAME] và In" at bounding box center [561, 223] width 70 height 10
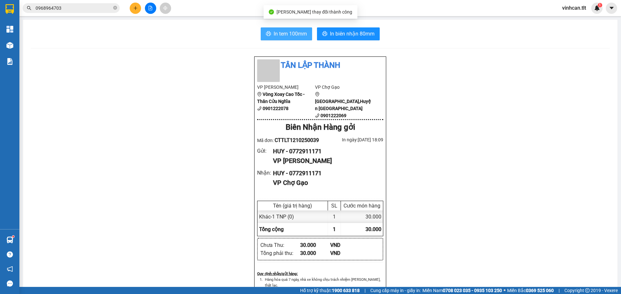
click at [283, 32] on span "In tem 100mm" at bounding box center [289, 34] width 33 height 8
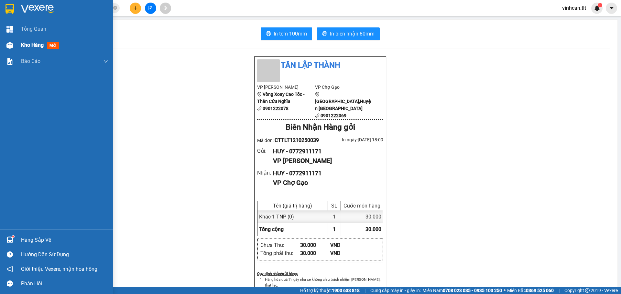
click at [0, 42] on div "Kho hàng mới" at bounding box center [56, 45] width 113 height 16
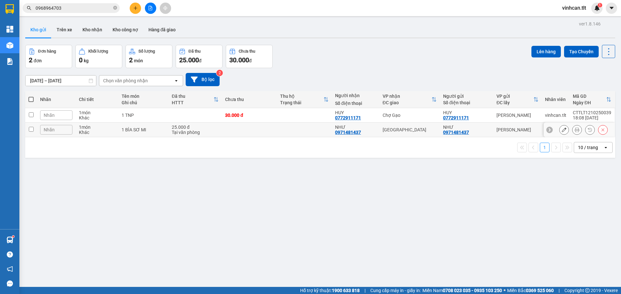
click at [35, 130] on td at bounding box center [31, 130] width 12 height 15
checkbox input "true"
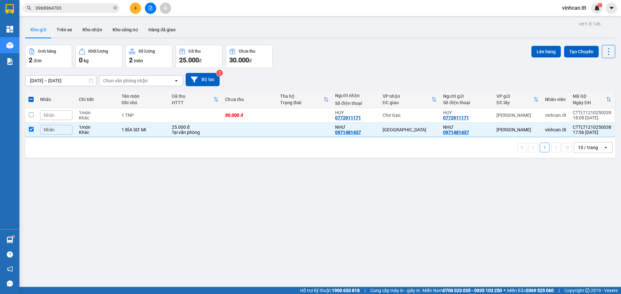
click at [541, 58] on div "Lên hàng Tạo Chuyến" at bounding box center [573, 51] width 84 height 13
click at [542, 56] on button "Lên hàng" at bounding box center [545, 52] width 29 height 12
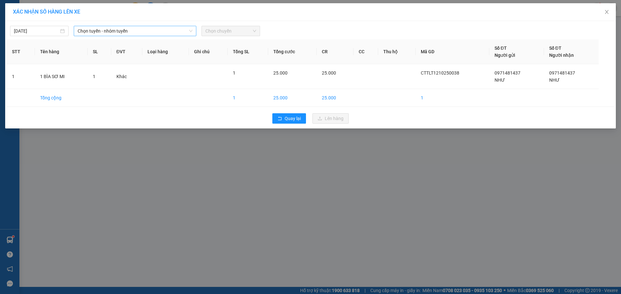
click at [155, 31] on span "Chọn tuyến - nhóm tuyến" at bounding box center [135, 31] width 115 height 10
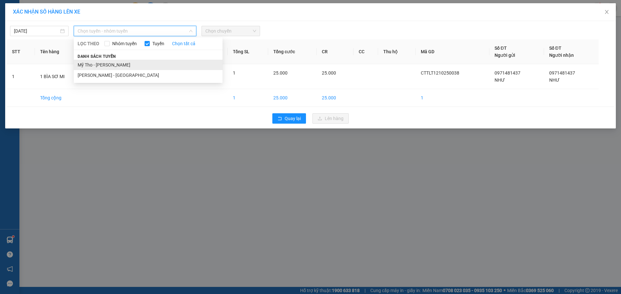
click at [145, 65] on li "Mỹ Tho - [PERSON_NAME]" at bounding box center [148, 65] width 149 height 10
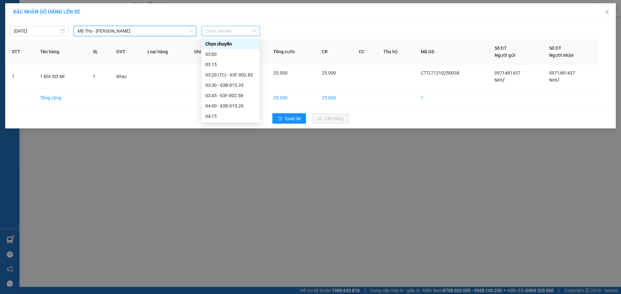
click at [230, 31] on span "Chọn chuyến" at bounding box center [230, 31] width 51 height 10
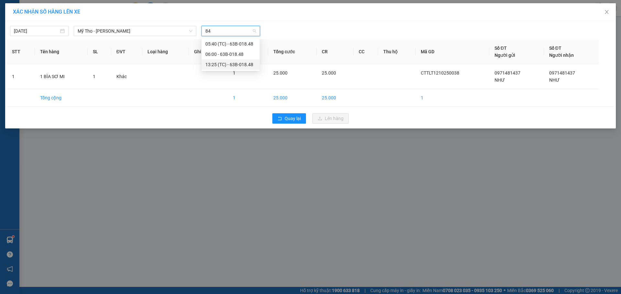
type input "8"
type input "1815"
click at [238, 45] on div "18:15" at bounding box center [230, 43] width 50 height 7
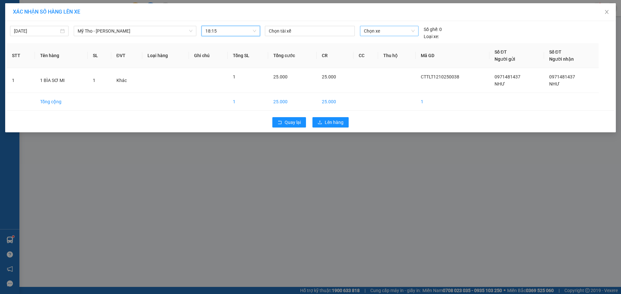
click at [389, 34] on span "Chọn xe" at bounding box center [389, 31] width 50 height 10
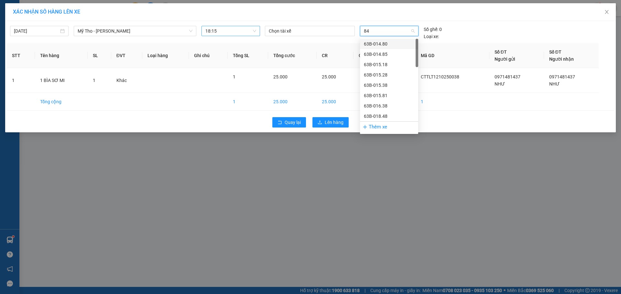
type input "848"
click at [387, 42] on div "63B-018.48" at bounding box center [389, 43] width 50 height 7
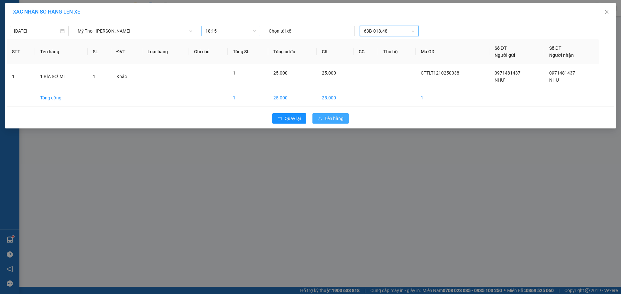
click at [322, 120] on button "Lên hàng" at bounding box center [330, 118] width 36 height 10
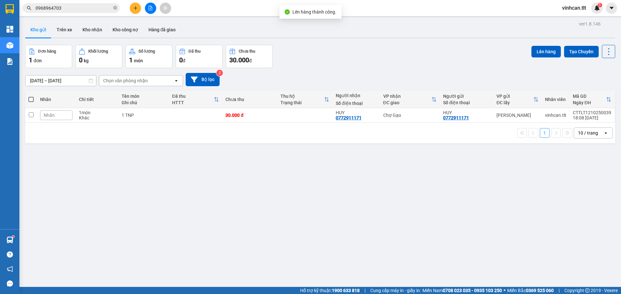
click at [156, 1] on div "Kết quả tìm kiếm ( 83 ) Bộ lọc Mã ĐH Trạng thái Món hàng Thu hộ Tổng cước Chưa …" at bounding box center [310, 8] width 621 height 16
click at [143, 10] on div at bounding box center [150, 8] width 48 height 11
click at [151, 8] on icon "file-add" at bounding box center [150, 8] width 5 height 5
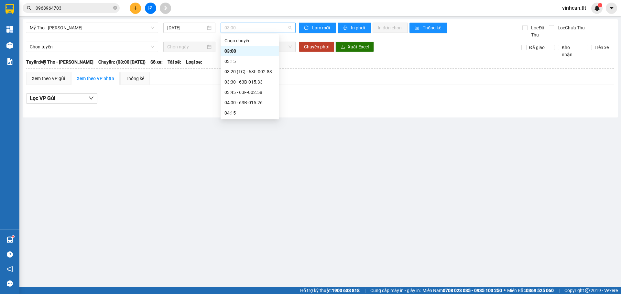
click at [253, 29] on span "03:00" at bounding box center [257, 28] width 67 height 10
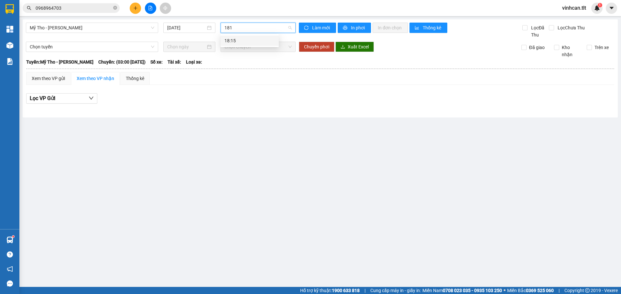
type input "1815"
click at [242, 40] on div "18:15" at bounding box center [249, 40] width 50 height 7
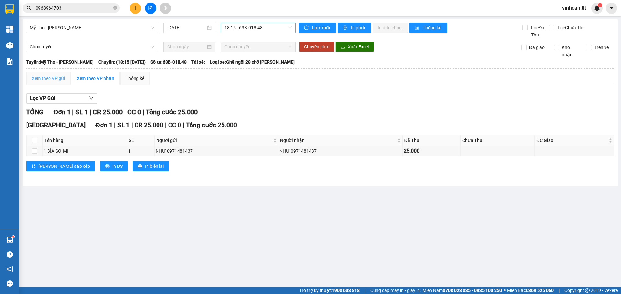
click at [40, 83] on div "Xem theo VP gửi" at bounding box center [48, 78] width 44 height 13
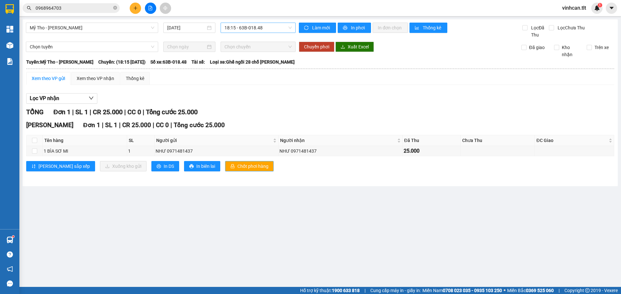
click at [237, 168] on span "Chốt phơi hàng" at bounding box center [252, 166] width 31 height 7
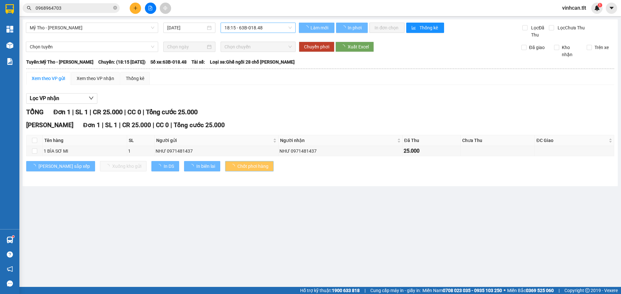
click at [237, 168] on span "Chốt phơi hàng" at bounding box center [252, 166] width 31 height 7
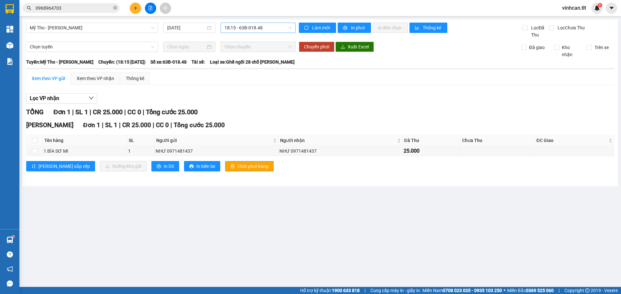
click at [237, 168] on span "Chốt phơi hàng" at bounding box center [252, 166] width 31 height 7
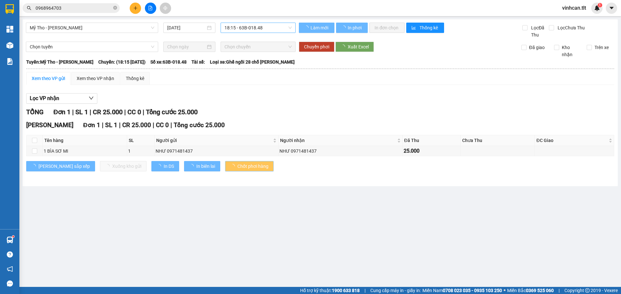
click at [237, 168] on span "Chốt phơi hàng" at bounding box center [252, 166] width 31 height 7
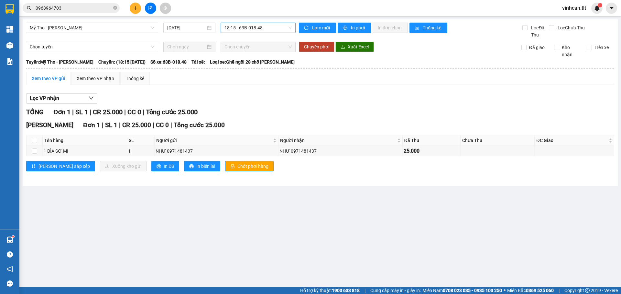
click at [237, 168] on span "Chốt phơi hàng" at bounding box center [252, 166] width 31 height 7
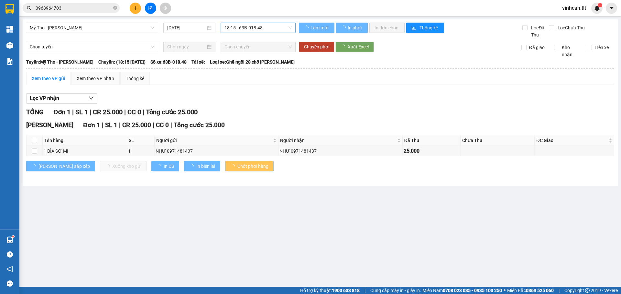
click at [237, 168] on span "Chốt phơi hàng" at bounding box center [252, 166] width 31 height 7
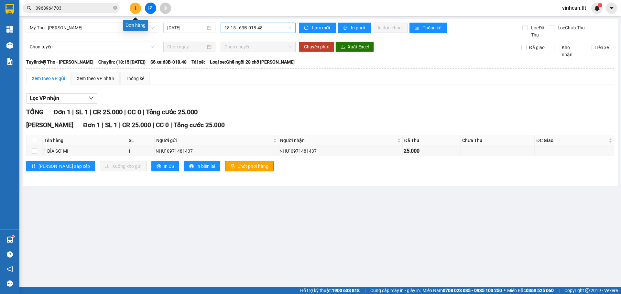
click at [135, 10] on icon "plus" at bounding box center [135, 8] width 5 height 5
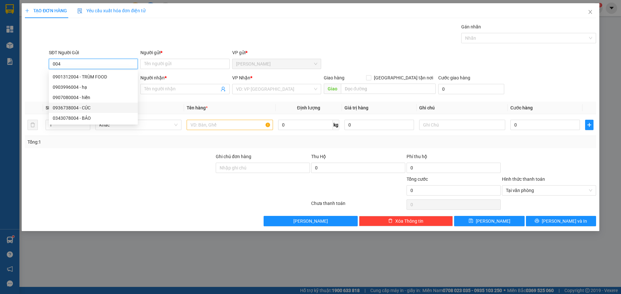
click at [90, 108] on div "0936738004 - CÚC" at bounding box center [93, 107] width 81 height 7
type input "0936738004"
type input "CÚC"
type input "0936738004"
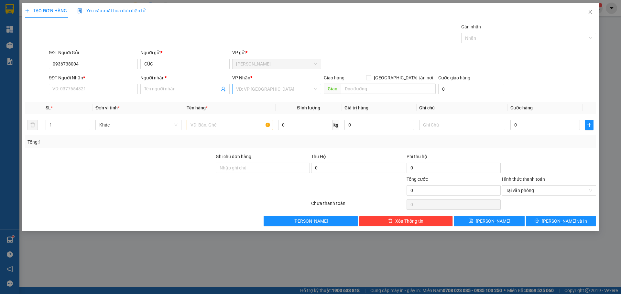
click at [262, 93] on input "search" at bounding box center [274, 89] width 77 height 10
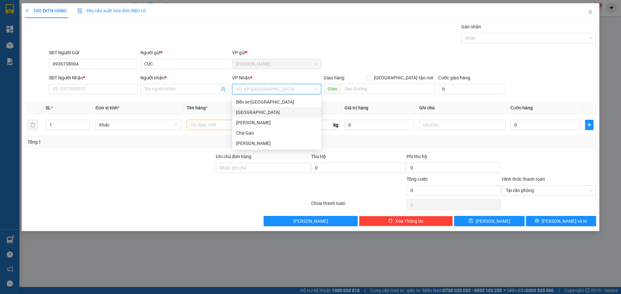
click at [252, 116] on div "[GEOGRAPHIC_DATA]" at bounding box center [276, 112] width 81 height 7
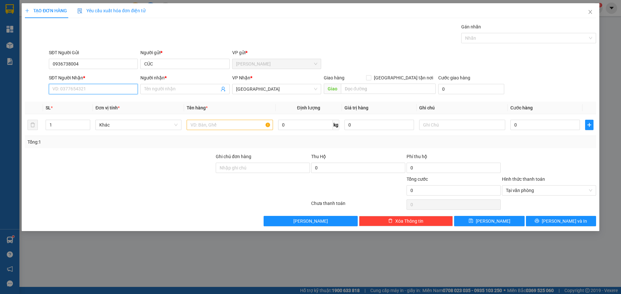
click at [91, 89] on input "SĐT Người Nhận *" at bounding box center [93, 89] width 89 height 10
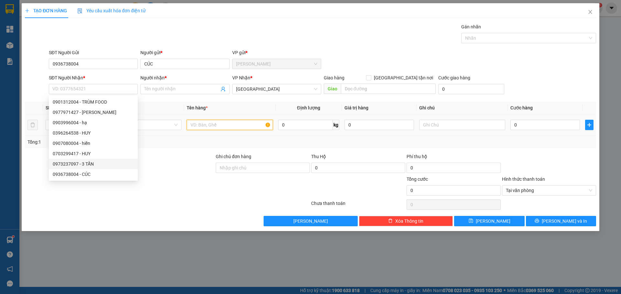
click at [237, 127] on input "text" at bounding box center [230, 125] width 86 height 10
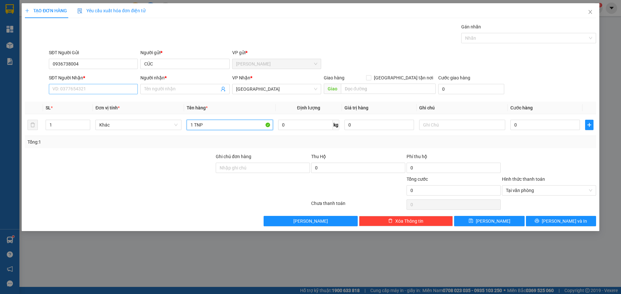
type input "1 TNP"
click at [106, 88] on input "SĐT Người Nhận *" at bounding box center [93, 89] width 89 height 10
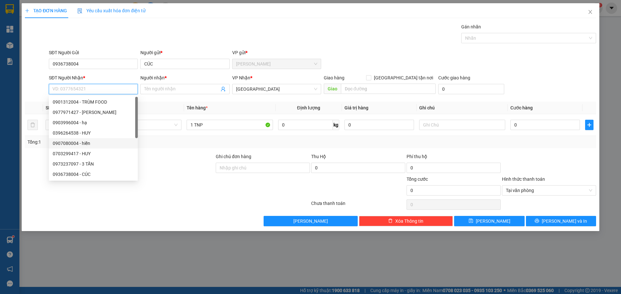
scroll to position [41, 0]
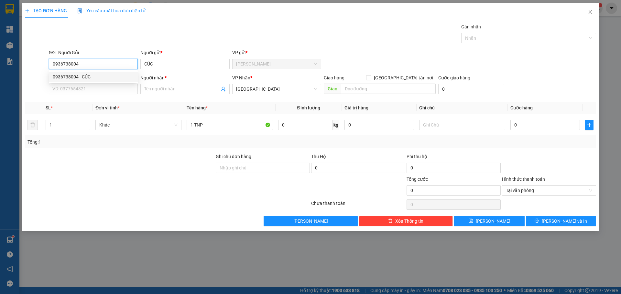
drag, startPoint x: 91, startPoint y: 59, endPoint x: 41, endPoint y: 65, distance: 49.8
click at [41, 65] on div "SĐT Người Gửi 0936738004 Người gửi * CÚC VP gửi * [PERSON_NAME]" at bounding box center [310, 60] width 572 height 23
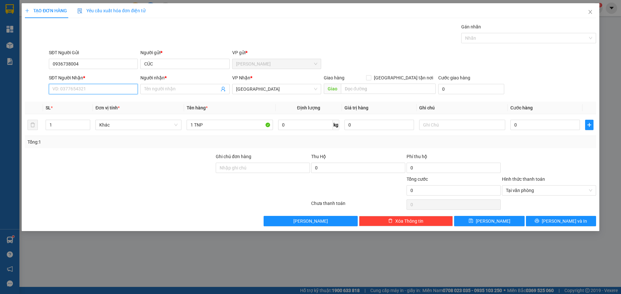
click at [130, 88] on input "SĐT Người Nhận *" at bounding box center [93, 89] width 89 height 10
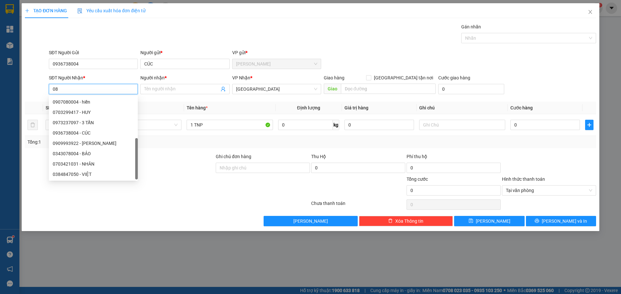
scroll to position [0, 0]
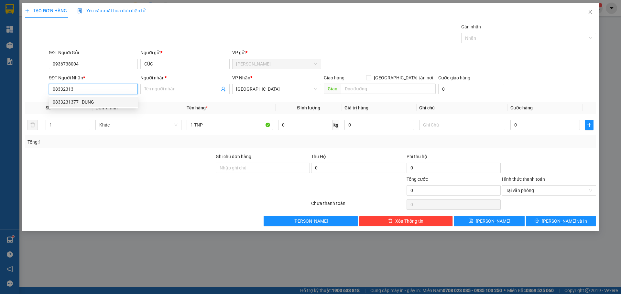
click at [113, 100] on div "0833231377 - DUNG" at bounding box center [93, 102] width 81 height 7
type input "0833231377"
type input "DUNG"
type input "0833231377"
click at [530, 119] on div "0" at bounding box center [544, 125] width 69 height 13
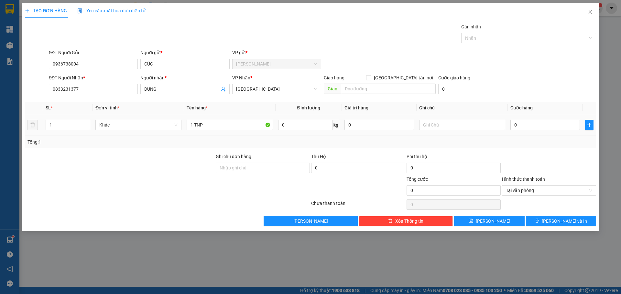
click at [531, 119] on div "0" at bounding box center [544, 125] width 69 height 13
click at [533, 121] on input "0" at bounding box center [544, 125] width 69 height 10
type input "3"
type input "30"
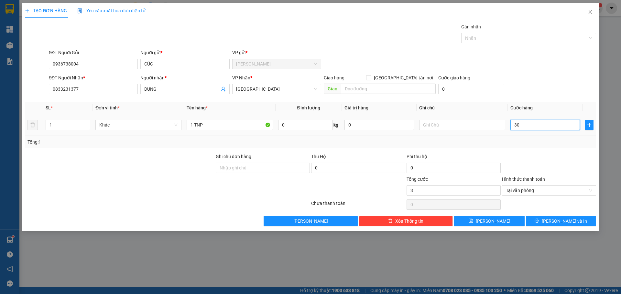
type input "30"
type input "30.000"
click at [544, 159] on div at bounding box center [548, 164] width 95 height 23
click at [591, 192] on div "Tại văn phòng" at bounding box center [549, 191] width 94 height 10
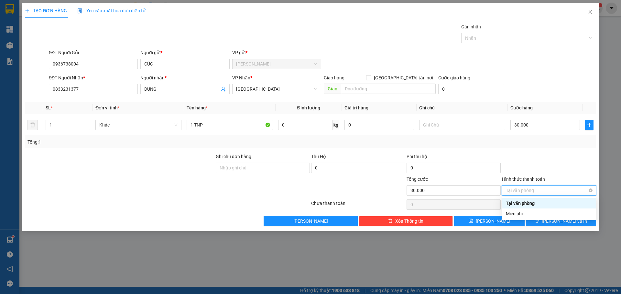
type input "30.000"
click at [575, 173] on div at bounding box center [548, 164] width 95 height 23
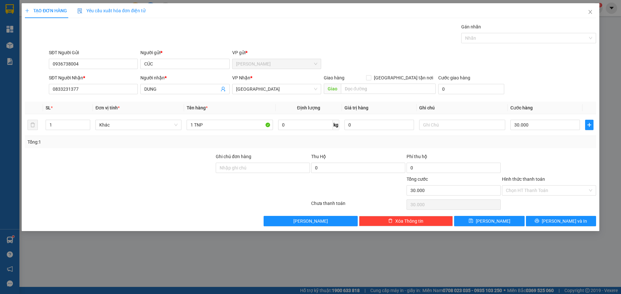
click at [570, 215] on div "Transit Pickup Surcharge Ids Transit Deliver Surcharge Ids Transit Deliver Surc…" at bounding box center [310, 124] width 571 height 203
click at [557, 225] on span "[PERSON_NAME] và In" at bounding box center [563, 221] width 45 height 7
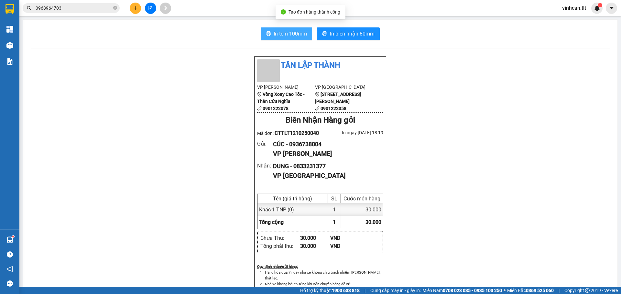
click at [275, 32] on span "In tem 100mm" at bounding box center [289, 34] width 33 height 8
click at [153, 9] on button at bounding box center [150, 8] width 11 height 11
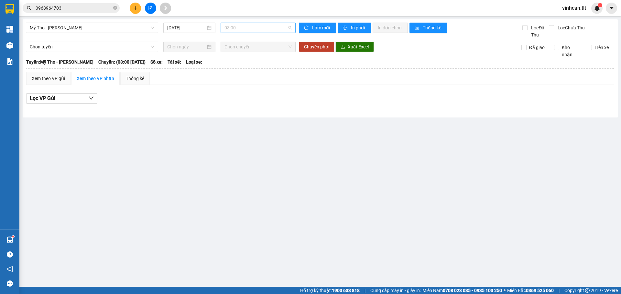
click at [223, 26] on div "03:00" at bounding box center [257, 28] width 75 height 10
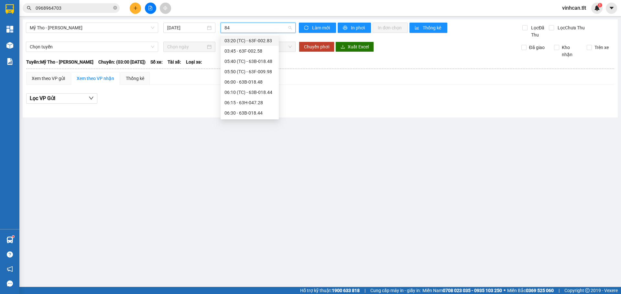
type input "848"
click at [243, 72] on div "18:15 - 63B-018.48" at bounding box center [249, 71] width 50 height 7
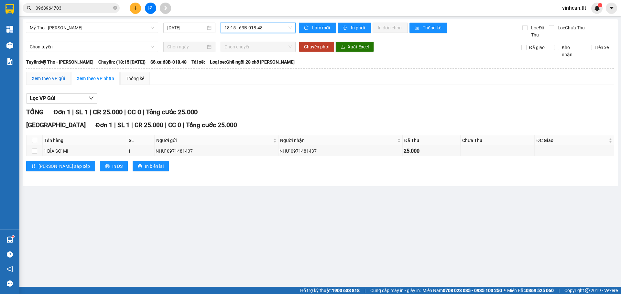
click at [50, 81] on div "Xem theo VP gửi" at bounding box center [48, 78] width 33 height 7
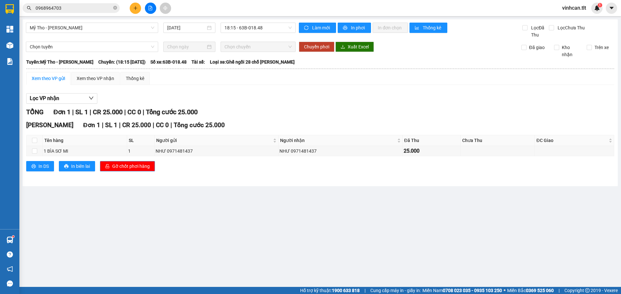
click at [123, 170] on span "Gỡ chốt phơi hàng" at bounding box center [130, 166] width 37 height 7
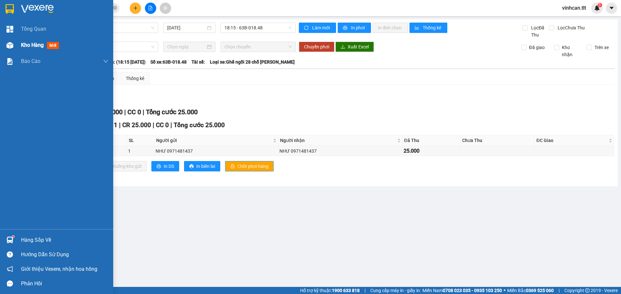
click at [24, 43] on span "Kho hàng" at bounding box center [32, 45] width 23 height 6
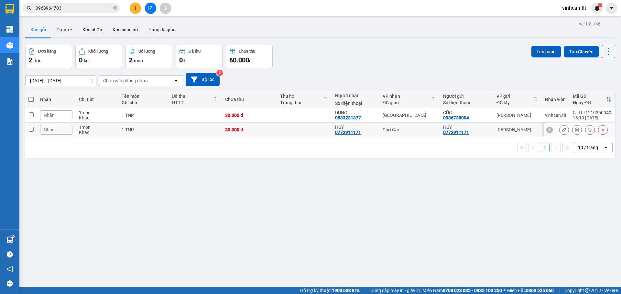
click at [32, 129] on input "checkbox" at bounding box center [31, 129] width 5 height 5
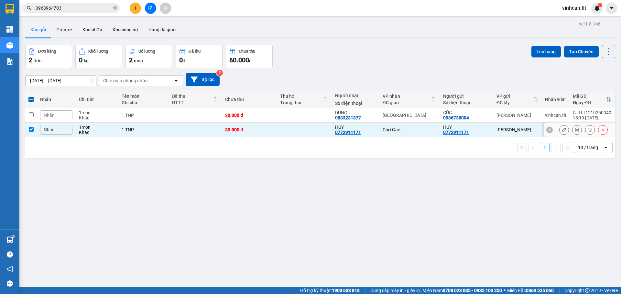
click at [34, 128] on td at bounding box center [31, 130] width 12 height 15
checkbox input "false"
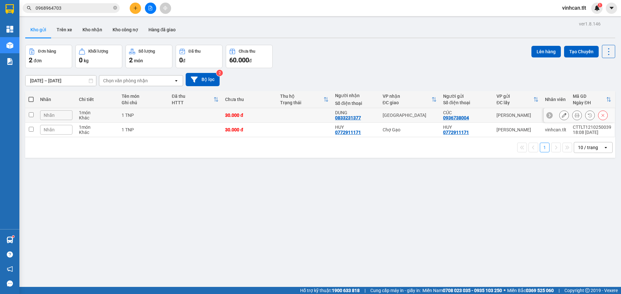
click at [31, 118] on td at bounding box center [31, 115] width 12 height 15
checkbox input "true"
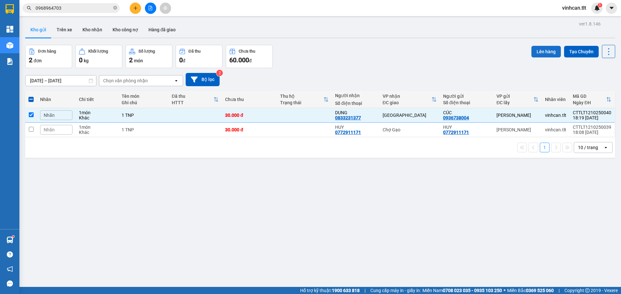
click at [540, 52] on button "Lên hàng" at bounding box center [545, 52] width 29 height 12
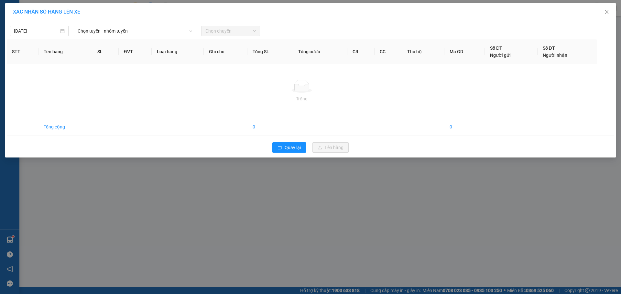
drag, startPoint x: 157, startPoint y: 30, endPoint x: 152, endPoint y: 37, distance: 8.8
click at [157, 30] on span "Chọn tuyến - nhóm tuyến" at bounding box center [135, 31] width 115 height 10
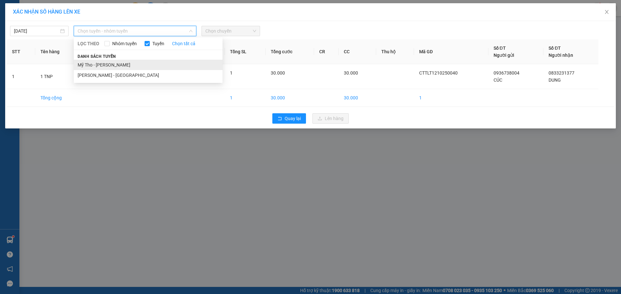
click at [124, 67] on li "Mỹ Tho - [PERSON_NAME]" at bounding box center [148, 65] width 149 height 10
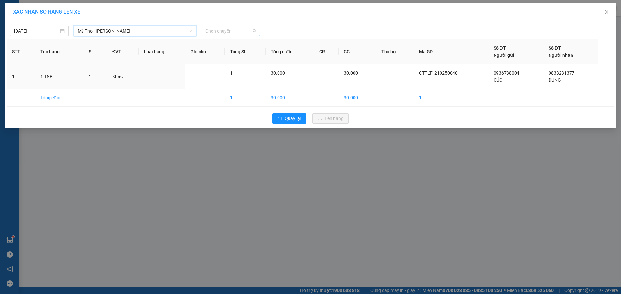
click at [256, 27] on span "Chọn chuyến" at bounding box center [230, 31] width 51 height 10
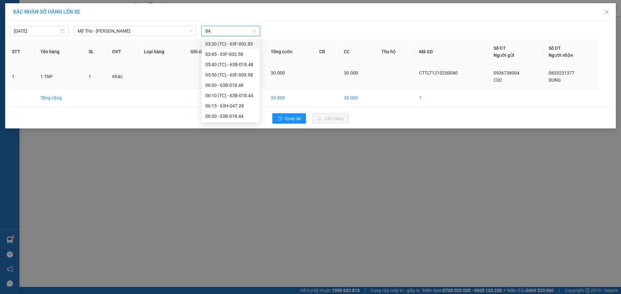
type input "848"
click at [230, 73] on div "18:15 - 63B-018.48" at bounding box center [230, 74] width 50 height 7
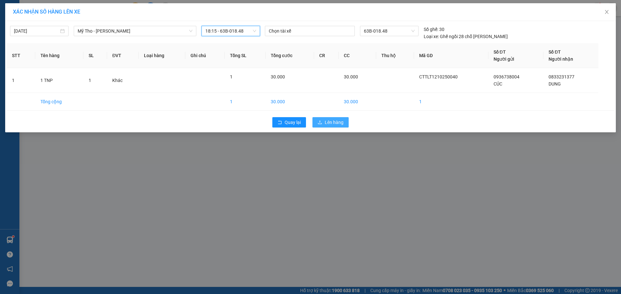
click at [326, 122] on span "Lên hàng" at bounding box center [334, 122] width 19 height 7
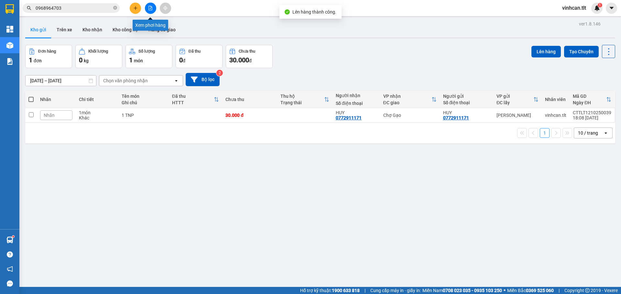
click at [159, 8] on div at bounding box center [150, 8] width 48 height 11
click at [154, 6] on button at bounding box center [150, 8] width 11 height 11
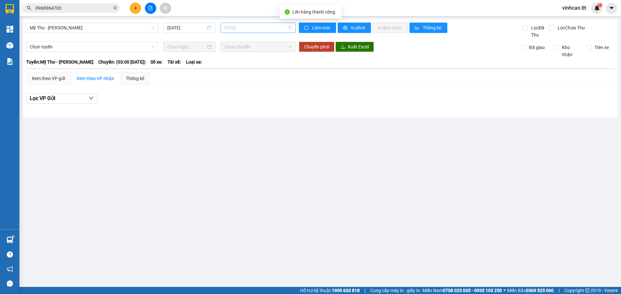
click at [265, 29] on span "03:00" at bounding box center [257, 28] width 67 height 10
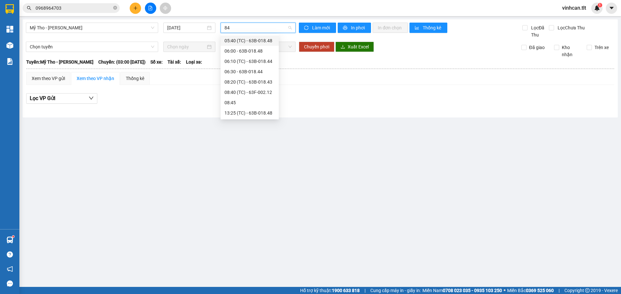
type input "848"
click at [252, 72] on div "18:15 - 63B-018.48" at bounding box center [249, 71] width 50 height 7
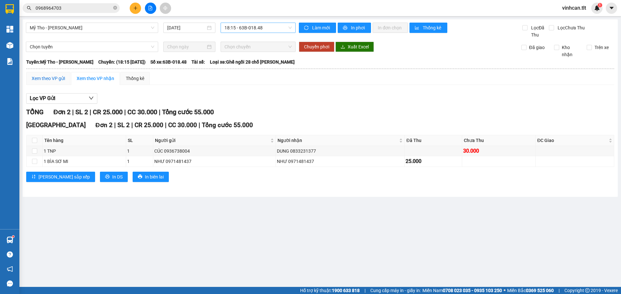
click at [55, 75] on div "Xem theo VP gửi" at bounding box center [48, 78] width 33 height 7
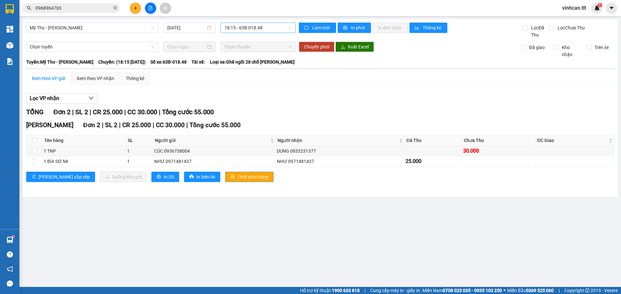
click at [237, 176] on span "Chốt phơi hàng" at bounding box center [252, 177] width 31 height 7
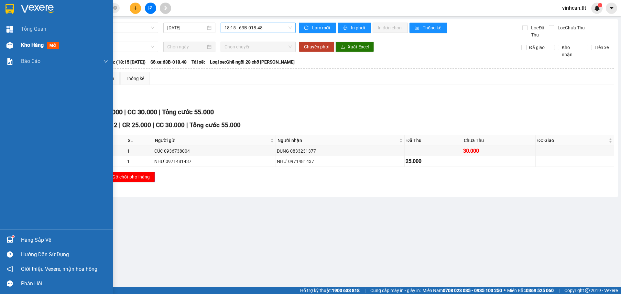
click at [0, 52] on div "Kho hàng mới" at bounding box center [56, 45] width 113 height 16
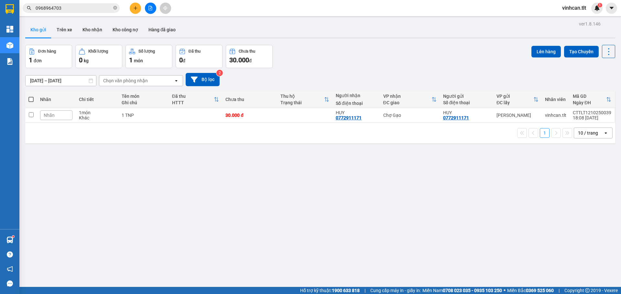
click at [31, 100] on span at bounding box center [30, 99] width 5 height 5
click at [31, 96] on input "checkbox" at bounding box center [31, 96] width 0 height 0
checkbox input "true"
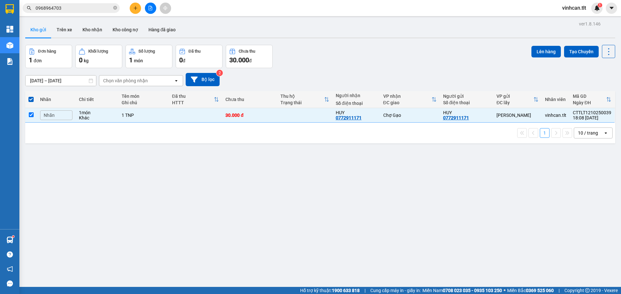
click at [522, 53] on div "Đơn hàng 1 đơn Khối lượng 0 kg Số lượng 1 món Đã thu 0 đ Chưa thu 30.000 đ Lên …" at bounding box center [320, 56] width 590 height 23
click at [534, 51] on button "Lên hàng" at bounding box center [545, 52] width 29 height 12
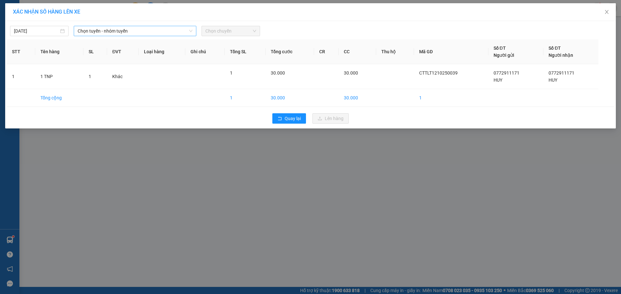
click at [105, 31] on span "Chọn tuyến - nhóm tuyến" at bounding box center [135, 31] width 115 height 10
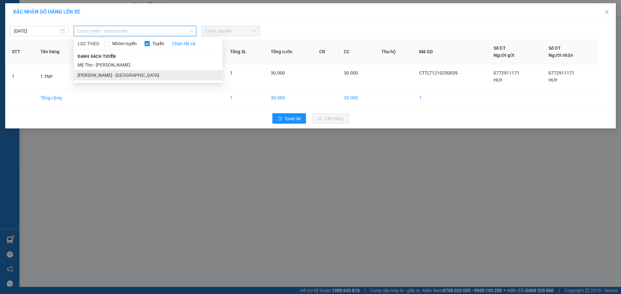
click at [90, 72] on li "[PERSON_NAME] - [GEOGRAPHIC_DATA]" at bounding box center [148, 75] width 149 height 10
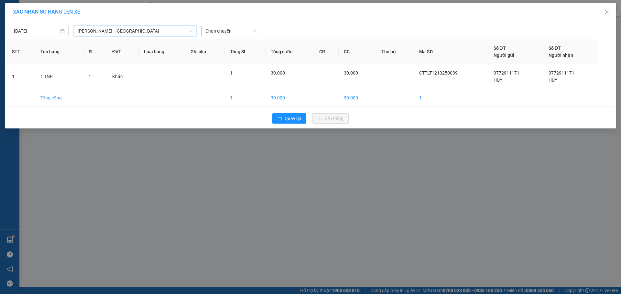
click at [239, 33] on span "Chọn chuyến" at bounding box center [230, 31] width 51 height 10
click at [228, 27] on span "Chọn chuyến" at bounding box center [230, 31] width 51 height 10
type input "950"
click at [227, 57] on div "16:30 - 63F-009.50" at bounding box center [230, 54] width 50 height 7
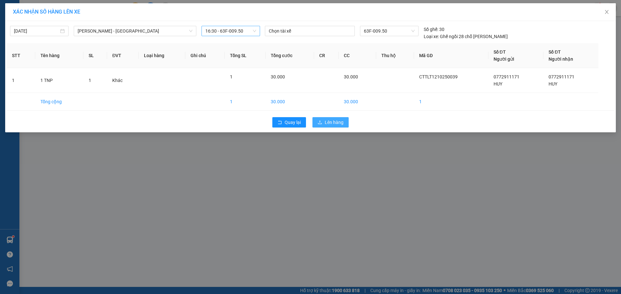
click at [323, 124] on button "Lên hàng" at bounding box center [330, 122] width 36 height 10
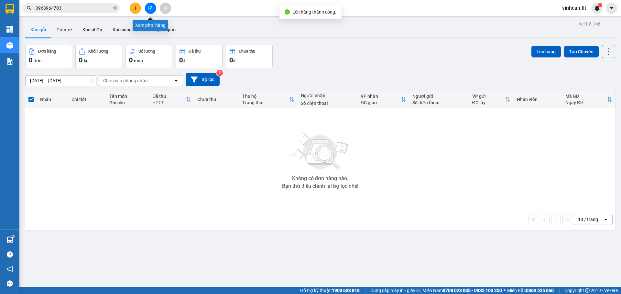
click at [150, 10] on button at bounding box center [150, 8] width 11 height 11
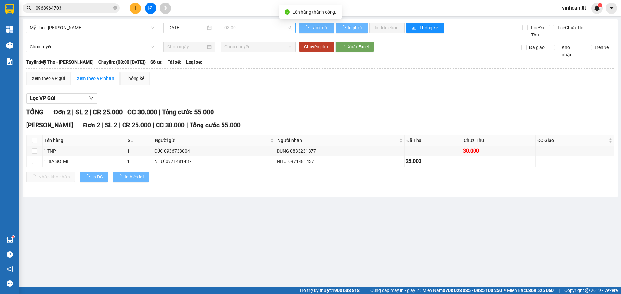
click at [256, 25] on span "03:00" at bounding box center [257, 28] width 67 height 10
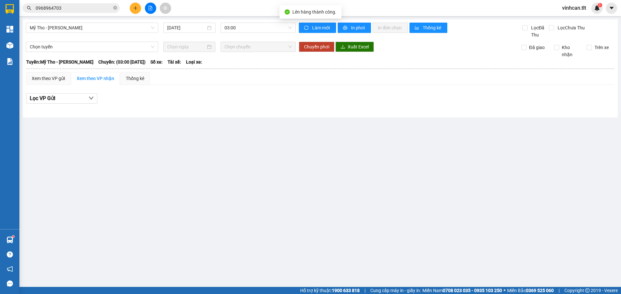
click at [119, 35] on div "Mỹ Tho - [PERSON_NAME] [DATE] 03:00" at bounding box center [161, 31] width 270 height 16
drag, startPoint x: 120, startPoint y: 35, endPoint x: 120, endPoint y: 31, distance: 3.6
click at [120, 34] on div "Mỹ Tho - [PERSON_NAME] [DATE] 03:00" at bounding box center [161, 31] width 270 height 16
click at [121, 31] on span "Mỹ Tho - [PERSON_NAME]" at bounding box center [92, 28] width 124 height 10
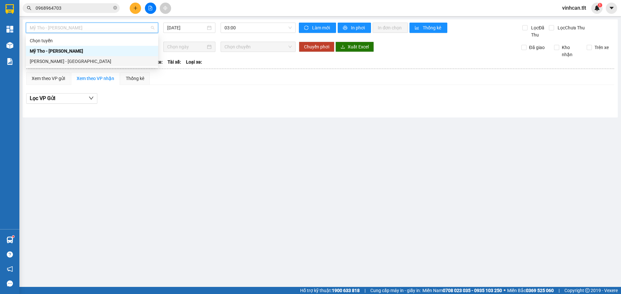
drag, startPoint x: 103, startPoint y: 58, endPoint x: 105, endPoint y: 54, distance: 4.5
click at [102, 58] on div "[PERSON_NAME] - [GEOGRAPHIC_DATA]" at bounding box center [92, 61] width 124 height 7
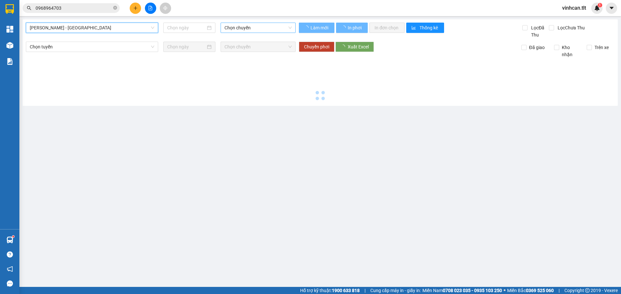
type input "[DATE]"
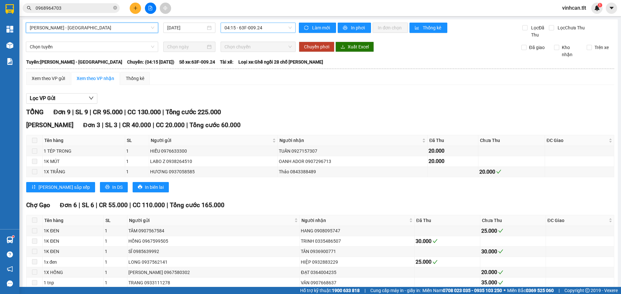
click at [243, 27] on span "04:15 - 63F-009.24" at bounding box center [257, 28] width 67 height 10
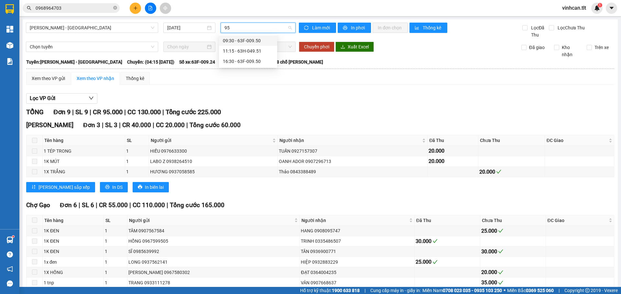
type input "950"
drag, startPoint x: 227, startPoint y: 47, endPoint x: 207, endPoint y: 58, distance: 22.4
click at [227, 47] on div "16:30 - 63F-009.50" at bounding box center [248, 51] width 58 height 10
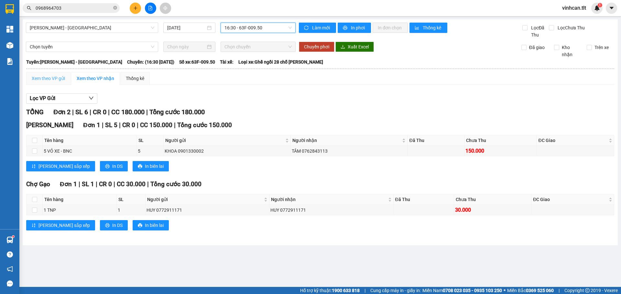
click at [64, 72] on div "Xem theo VP gửi" at bounding box center [48, 78] width 44 height 13
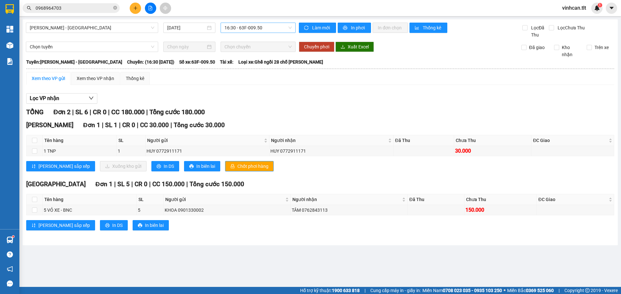
click at [237, 172] on div "Cao Tốc Đơn 1 | SL 1 | CR 0 | CC 30.000 | Tổng cước 30.000 Tên hàng SL Người gử…" at bounding box center [320, 149] width 588 height 56
click at [237, 167] on span "Chốt phơi hàng" at bounding box center [252, 166] width 31 height 7
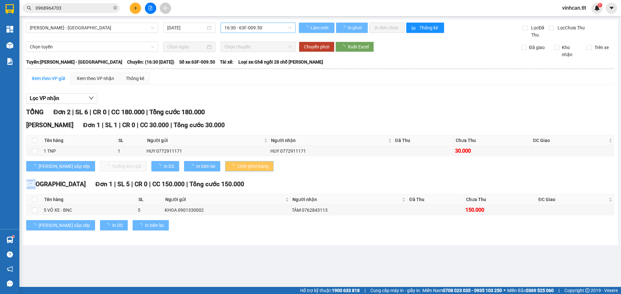
click at [237, 167] on span "Chốt phơi hàng" at bounding box center [252, 166] width 31 height 7
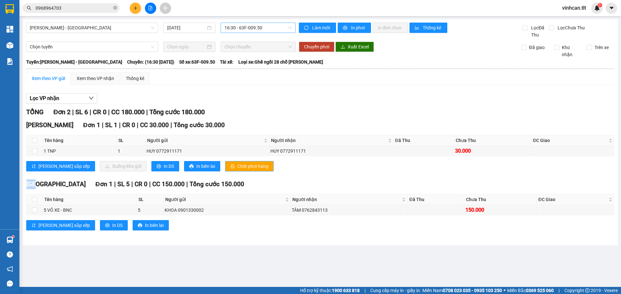
click at [237, 167] on span "Chốt phơi hàng" at bounding box center [252, 166] width 31 height 7
click at [237, 166] on span "Chốt phơi hàng" at bounding box center [252, 166] width 31 height 7
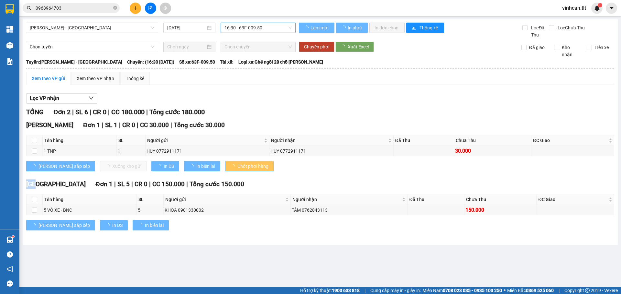
click at [237, 166] on span "Chốt phơi hàng" at bounding box center [252, 166] width 31 height 7
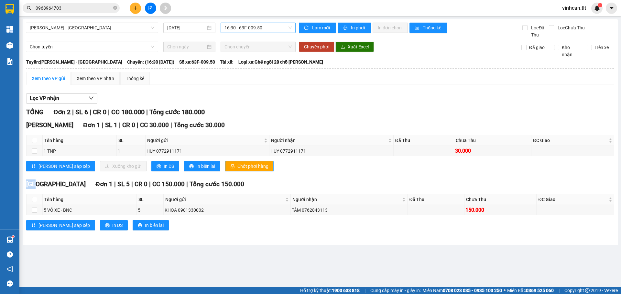
click at [237, 166] on span "Chốt phơi hàng" at bounding box center [252, 166] width 31 height 7
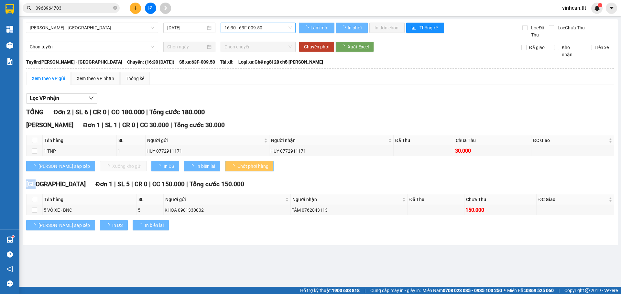
click at [237, 166] on span "Chốt phơi hàng" at bounding box center [252, 166] width 31 height 7
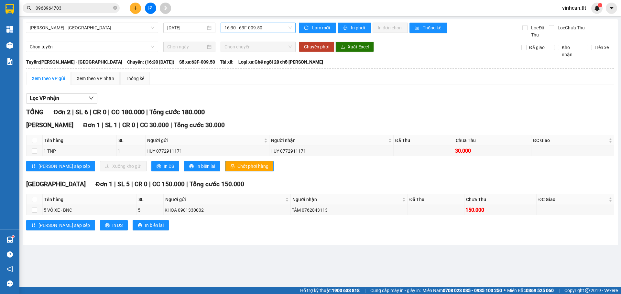
click at [320, 99] on div "Lọc VP nhận" at bounding box center [320, 98] width 588 height 11
click at [98, 69] on hr at bounding box center [320, 69] width 588 height 1
click at [37, 202] on th at bounding box center [35, 200] width 16 height 11
click at [34, 201] on input "checkbox" at bounding box center [34, 199] width 5 height 5
checkbox input "true"
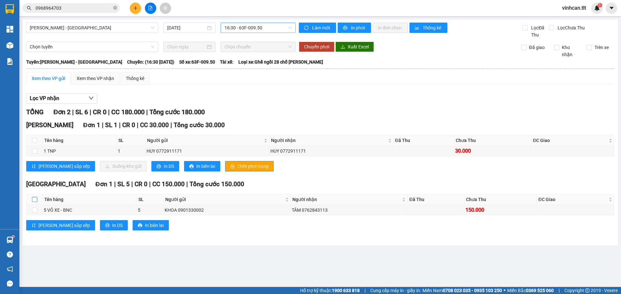
checkbox input "true"
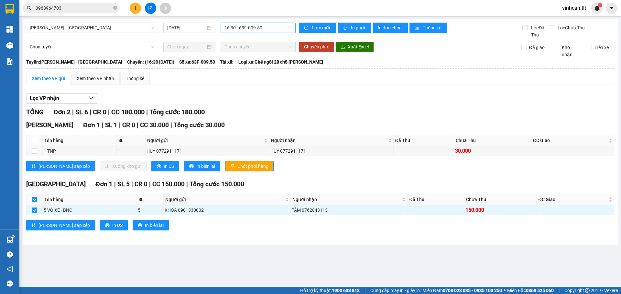
click at [34, 201] on input "checkbox" at bounding box center [34, 199] width 5 height 5
checkbox input "false"
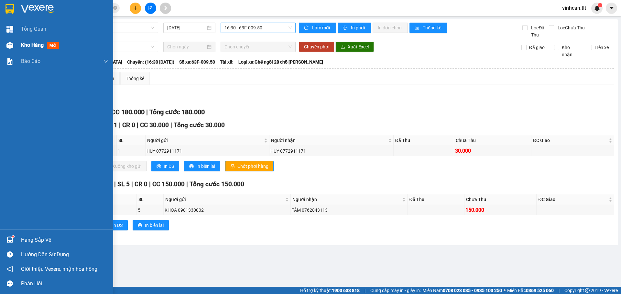
click at [20, 47] on div "Kho hàng mới" at bounding box center [56, 45] width 113 height 16
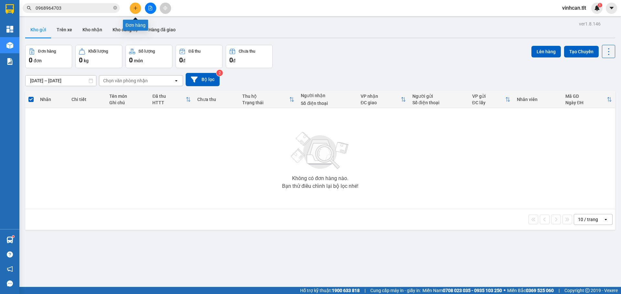
click at [135, 11] on button at bounding box center [135, 8] width 11 height 11
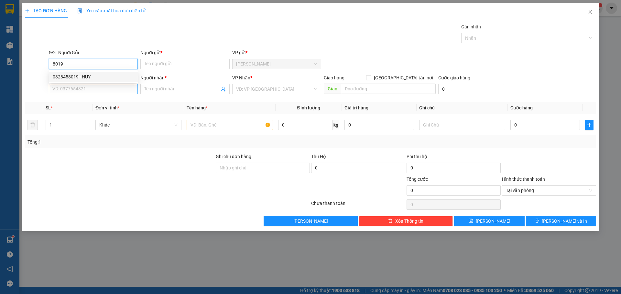
drag, startPoint x: 96, startPoint y: 77, endPoint x: 95, endPoint y: 84, distance: 7.0
click at [96, 77] on div "0328458019 - HUY" at bounding box center [93, 76] width 81 height 7
type input "0328458019"
type input "HUY"
type input "0328458019"
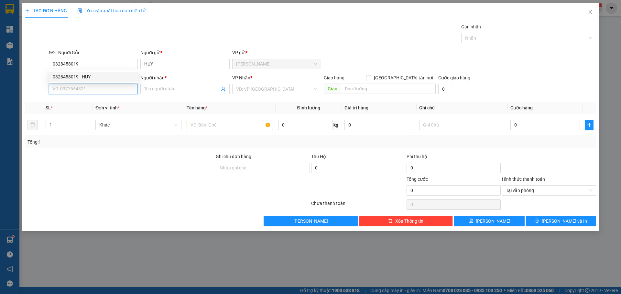
click at [93, 91] on input "SĐT Người Nhận *" at bounding box center [93, 89] width 89 height 10
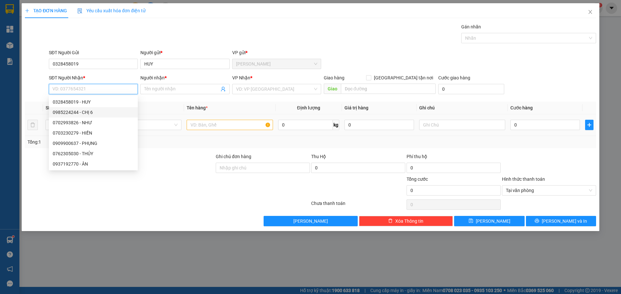
drag, startPoint x: 89, startPoint y: 116, endPoint x: 107, endPoint y: 115, distance: 18.1
click at [89, 116] on div "0985224244 - CHỊ 6" at bounding box center [93, 112] width 89 height 10
type input "0985224244"
type input "CHỊ 6"
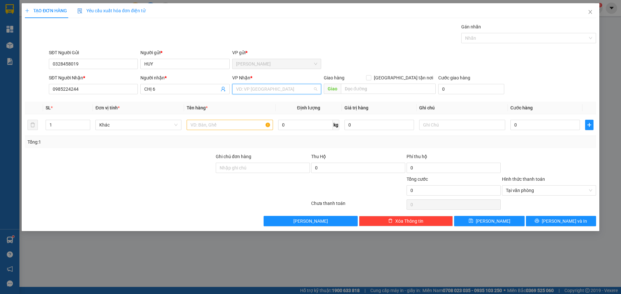
click at [239, 91] on input "search" at bounding box center [274, 89] width 77 height 10
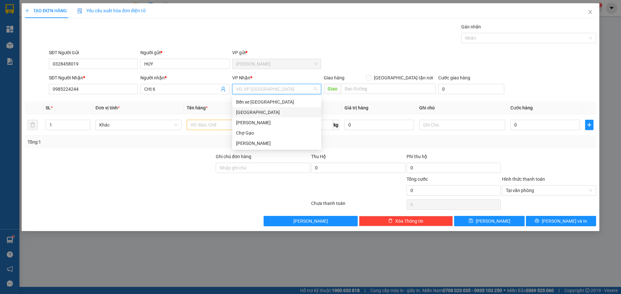
click at [240, 113] on div "[GEOGRAPHIC_DATA]" at bounding box center [276, 112] width 81 height 7
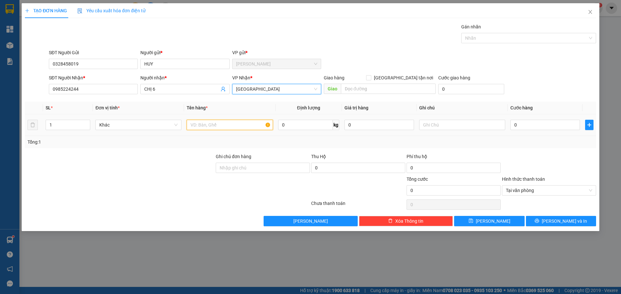
click at [226, 125] on input "text" at bounding box center [230, 125] width 86 height 10
type input "1 TX"
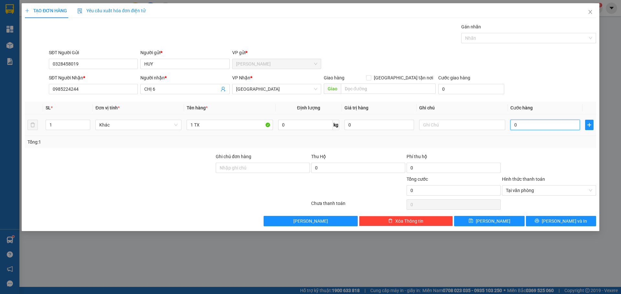
click at [541, 125] on input "0" at bounding box center [544, 125] width 69 height 10
type input "4"
type input "40"
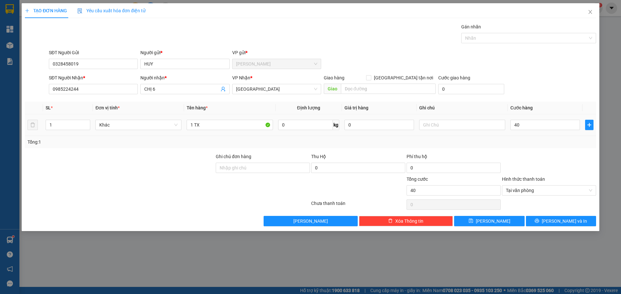
type input "40.000"
click at [528, 86] on div "SĐT Người Nhận * 0985224244 Người nhận * CHỊ 6 VP Nhận * [GEOGRAPHIC_DATA] Giao…" at bounding box center [323, 85] width 550 height 23
type input "40.000"
click at [584, 218] on button "[PERSON_NAME] và In" at bounding box center [561, 221] width 70 height 10
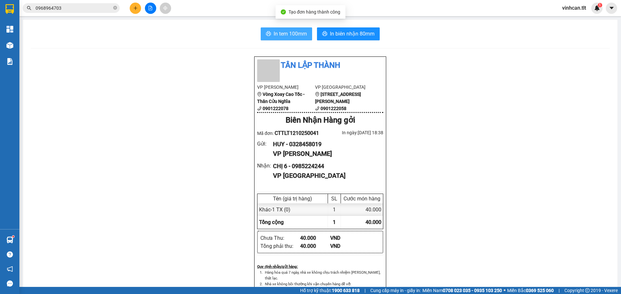
click at [288, 30] on span "In tem 100mm" at bounding box center [289, 34] width 33 height 8
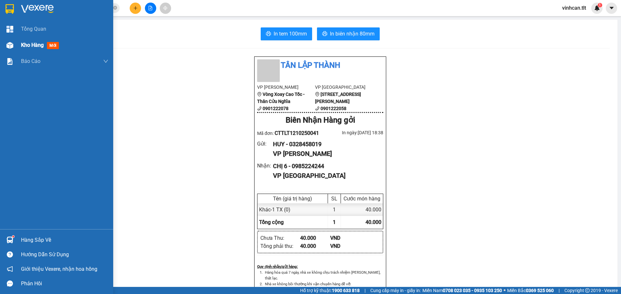
click at [13, 43] on img at bounding box center [9, 45] width 7 height 7
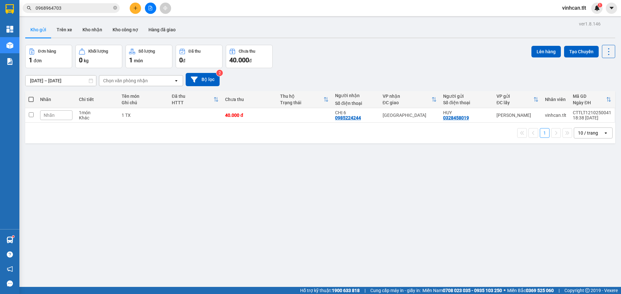
click at [32, 100] on span at bounding box center [30, 99] width 5 height 5
click at [31, 96] on input "checkbox" at bounding box center [31, 96] width 0 height 0
checkbox input "true"
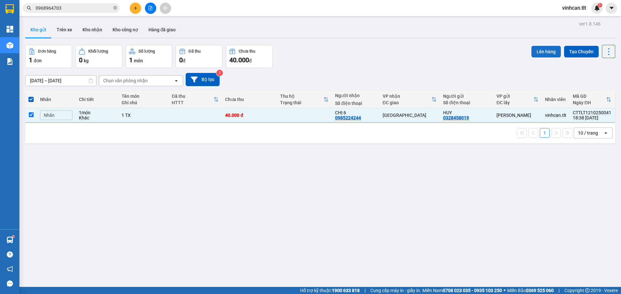
click at [533, 53] on button "Lên hàng" at bounding box center [545, 52] width 29 height 12
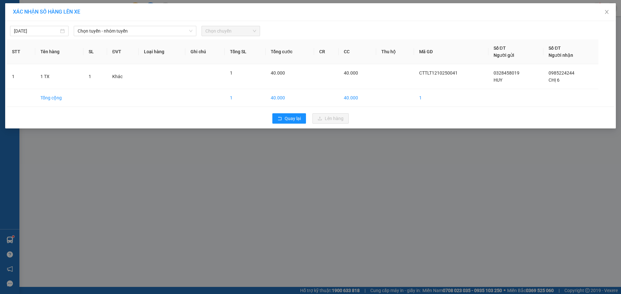
drag, startPoint x: 158, startPoint y: 33, endPoint x: 158, endPoint y: 37, distance: 3.9
click at [158, 34] on span "Chọn tuyến - nhóm tuyến" at bounding box center [135, 31] width 115 height 10
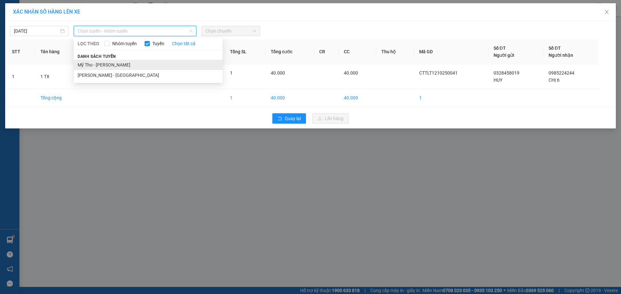
click at [152, 60] on li "Mỹ Tho - [PERSON_NAME]" at bounding box center [148, 65] width 149 height 10
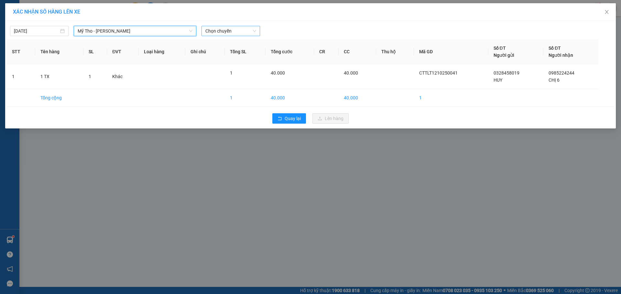
click at [236, 35] on span "Chọn chuyến" at bounding box center [230, 31] width 51 height 10
type input "6"
type input "1840"
click at [243, 53] on div "Thêm chuyến " 18:40 "" at bounding box center [235, 54] width 69 height 11
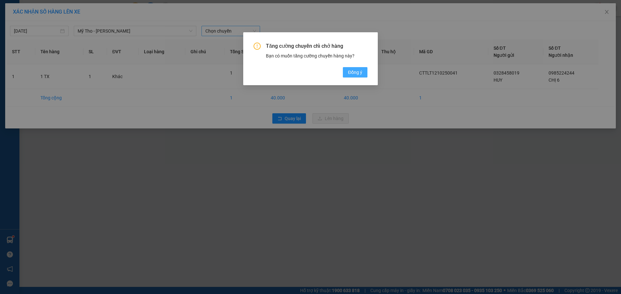
click at [360, 70] on span "Đồng ý" at bounding box center [355, 72] width 14 height 7
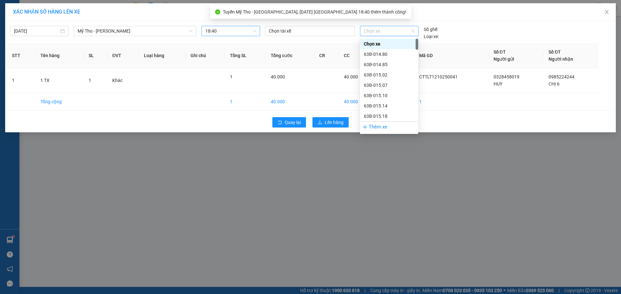
click at [375, 30] on span "Chọn xe" at bounding box center [389, 31] width 50 height 10
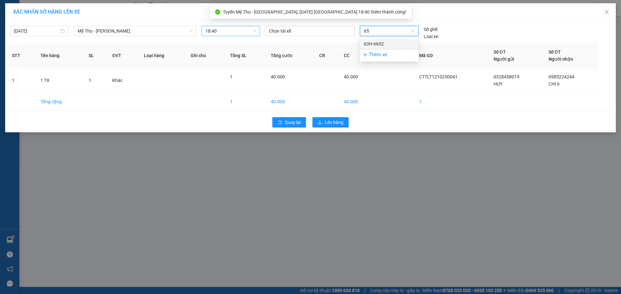
type input "652"
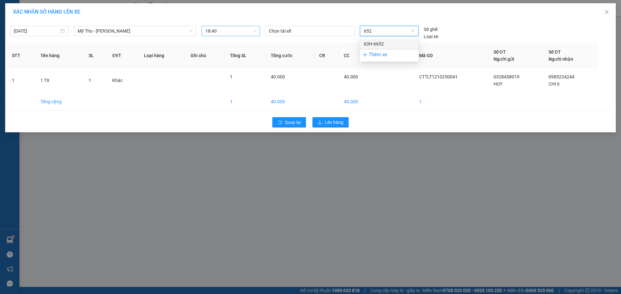
click at [396, 47] on div "63H-6652" at bounding box center [389, 43] width 50 height 7
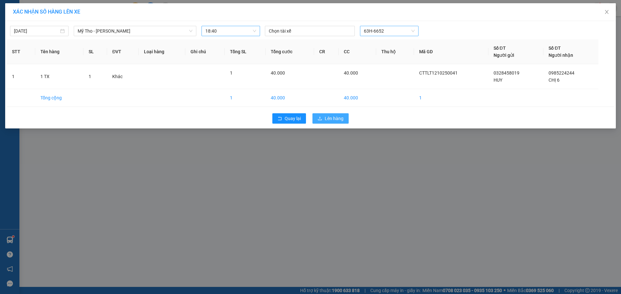
click at [330, 115] on span "Lên hàng" at bounding box center [334, 118] width 19 height 7
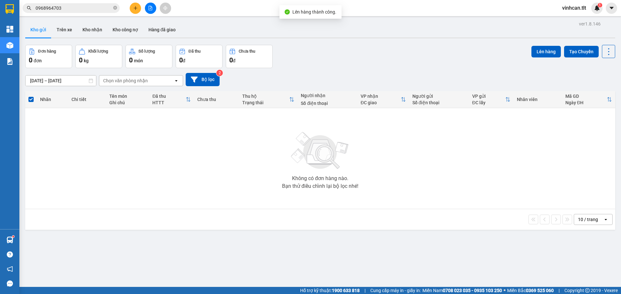
click at [152, 5] on button at bounding box center [150, 8] width 11 height 11
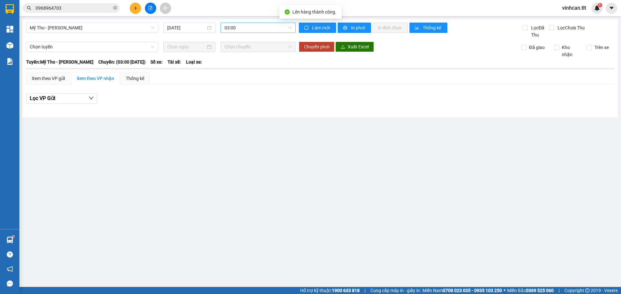
click at [250, 30] on span "03:00" at bounding box center [257, 28] width 67 height 10
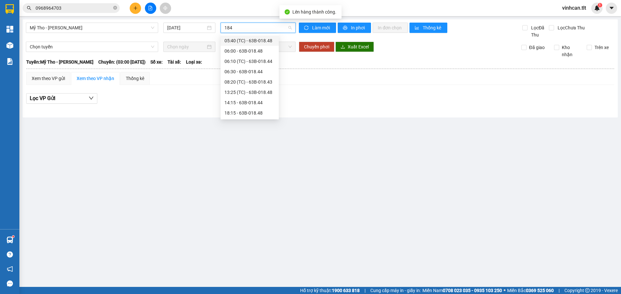
type input "1840"
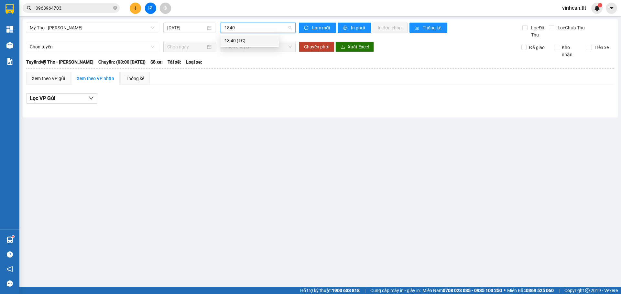
drag, startPoint x: 246, startPoint y: 40, endPoint x: 176, endPoint y: 43, distance: 69.9
click at [246, 40] on div "18:40 (TC)" at bounding box center [249, 40] width 50 height 7
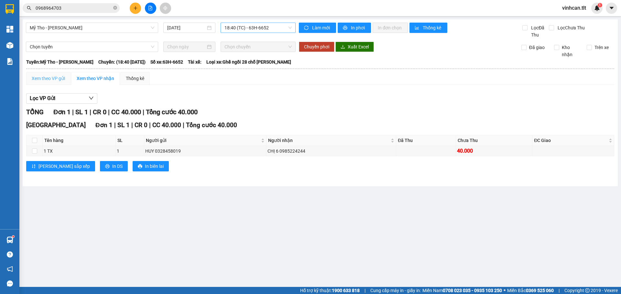
click at [48, 82] on div "Xem theo VP gửi" at bounding box center [48, 78] width 44 height 13
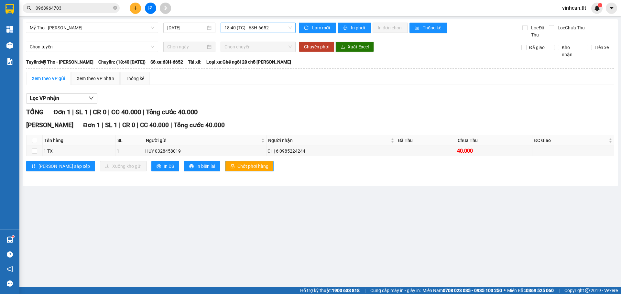
click at [237, 164] on span "Chốt phơi hàng" at bounding box center [252, 166] width 31 height 7
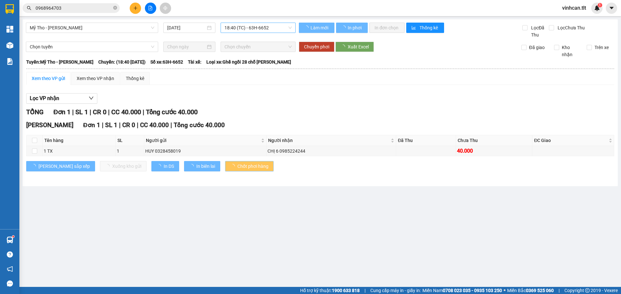
click at [237, 164] on span "Chốt phơi hàng" at bounding box center [252, 166] width 31 height 7
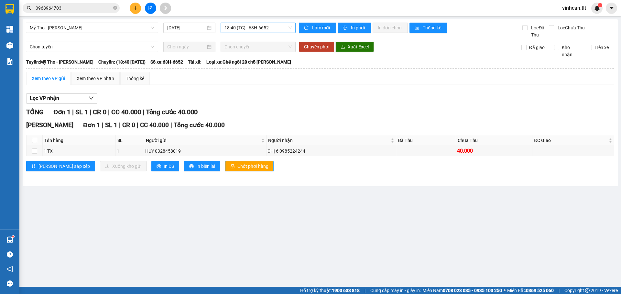
click at [237, 164] on span "Chốt phơi hàng" at bounding box center [252, 166] width 31 height 7
drag, startPoint x: 214, startPoint y: 164, endPoint x: 210, endPoint y: 162, distance: 3.9
click at [237, 164] on span "Chốt phơi hàng" at bounding box center [252, 166] width 31 height 7
click at [164, 163] on span "In DS" at bounding box center [169, 166] width 10 height 7
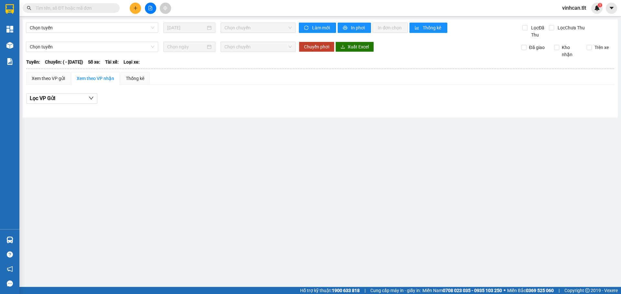
type input "[DATE]"
